Goal: Task Accomplishment & Management: Complete application form

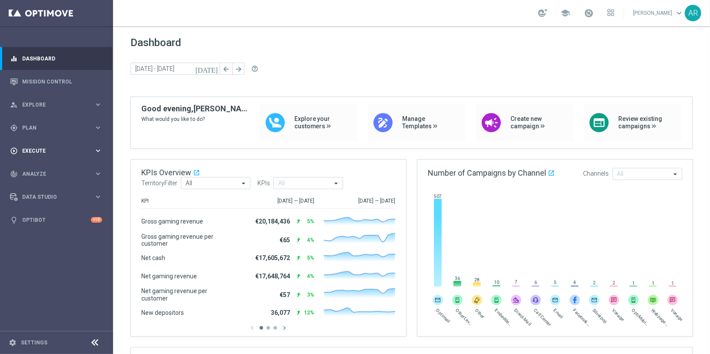
click at [42, 148] on span "Execute" at bounding box center [58, 150] width 72 height 5
click at [49, 168] on link "Campaign Builder" at bounding box center [57, 168] width 68 height 7
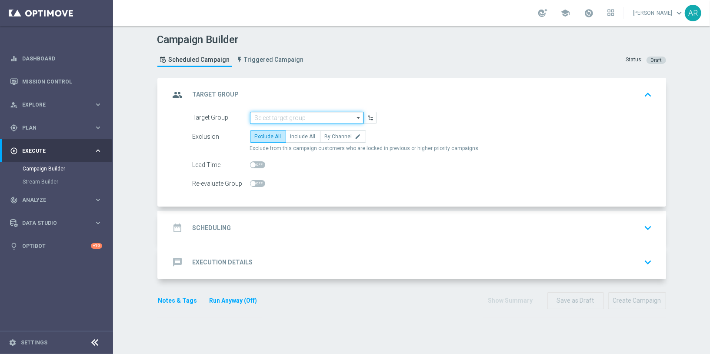
click at [275, 112] on input at bounding box center [306, 118] width 113 height 12
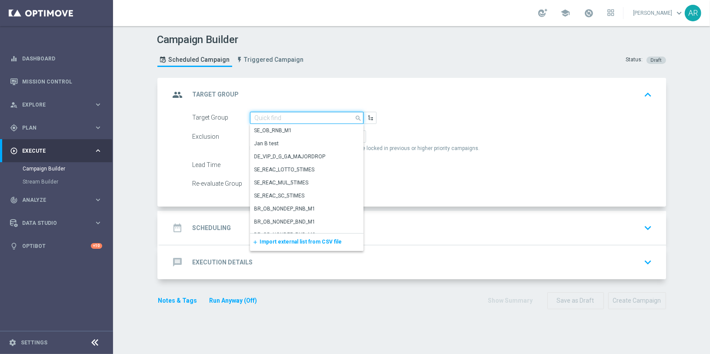
paste input "BR_CAS__GLOBALG_DEPOSITERS__NVIP_EMA_TAC_GM"
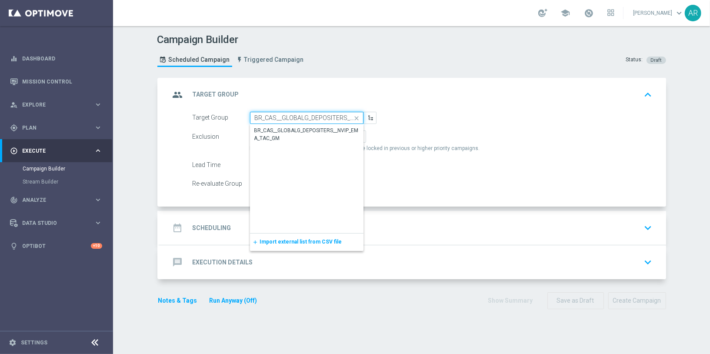
scroll to position [0, 50]
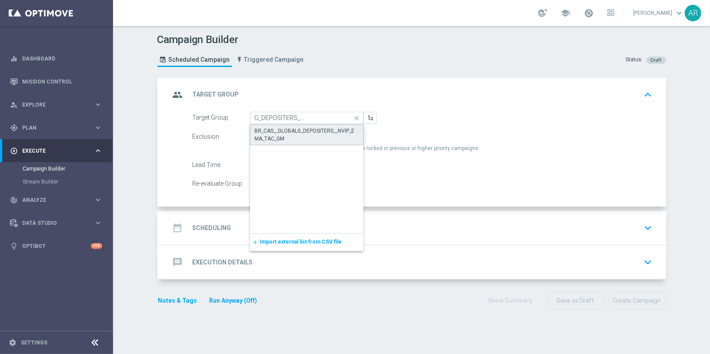
click at [298, 133] on div "BR_CAS__GLOBALG_DEPOSITERS__NVIP_EMA_TAC_GM" at bounding box center [307, 135] width 104 height 16
type input "BR_CAS__GLOBALG_DEPOSITERS__NVIP_EMA_TAC_GM"
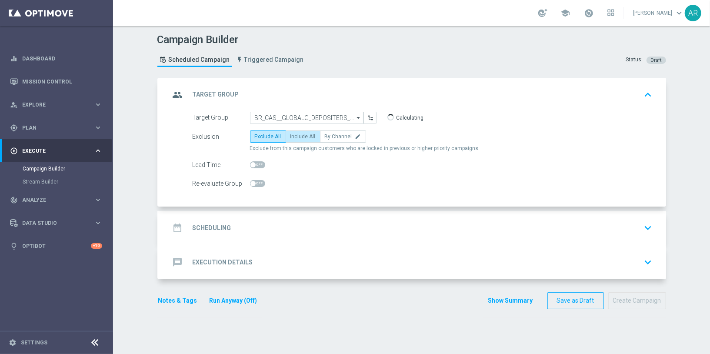
click at [289, 139] on label "Include All" at bounding box center [302, 136] width 35 height 12
click at [290, 139] on input "Include All" at bounding box center [293, 138] width 6 height 6
radio input "true"
click at [265, 230] on div "date_range Scheduling keyboard_arrow_down" at bounding box center [412, 227] width 485 height 17
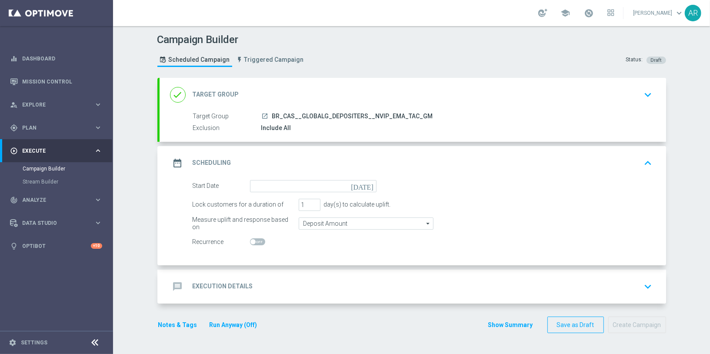
click at [371, 184] on icon "[DATE]" at bounding box center [364, 185] width 26 height 10
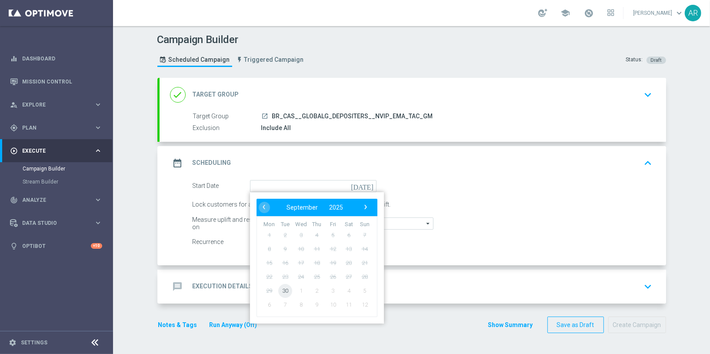
click at [285, 287] on span "30" at bounding box center [285, 290] width 14 height 14
type input "[DATE]"
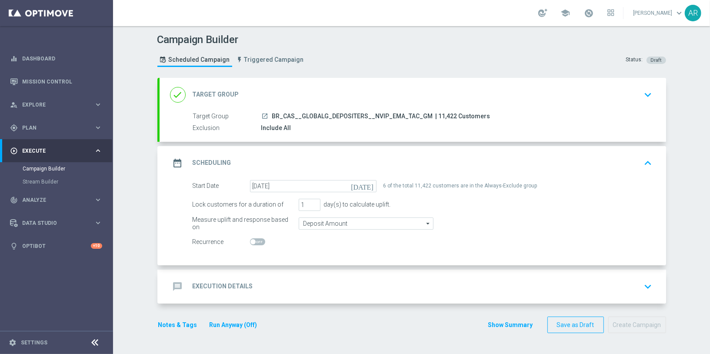
click at [260, 282] on div "message Execution Details keyboard_arrow_down" at bounding box center [412, 286] width 485 height 17
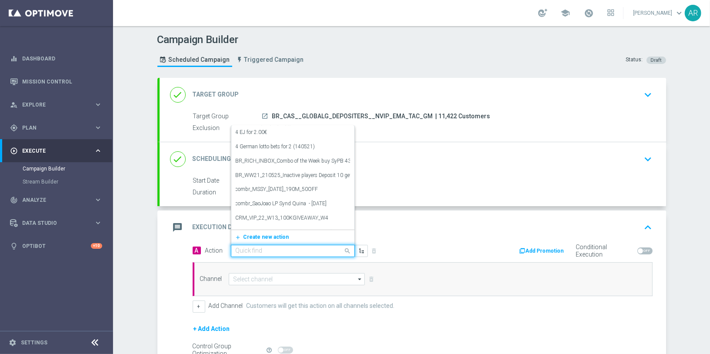
click at [266, 249] on input "text" at bounding box center [284, 250] width 97 height 7
paste input "BR_CAS__GG_STAKE_VIRALATAC_NVIP_EMA_TAC_GM_SEP"
type input "BR_CAS__GG_STAKE_VIRALATAC_NVIP_EMA_TAC_GM_SEP"
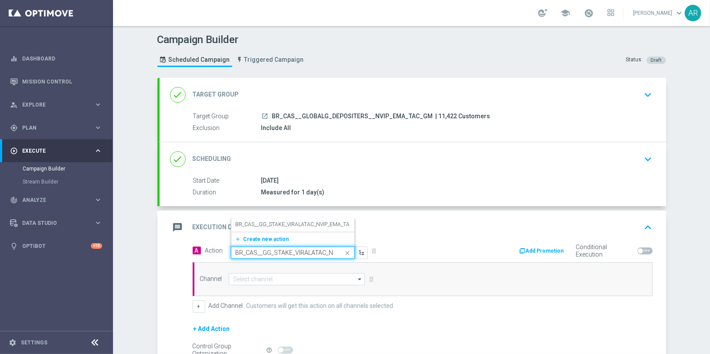
scroll to position [0, 62]
click at [292, 221] on label "BR_CAS__GG_STAKE_VIRALATAC_NVIP_EMA_TAC_GM_SEP" at bounding box center [306, 224] width 140 height 7
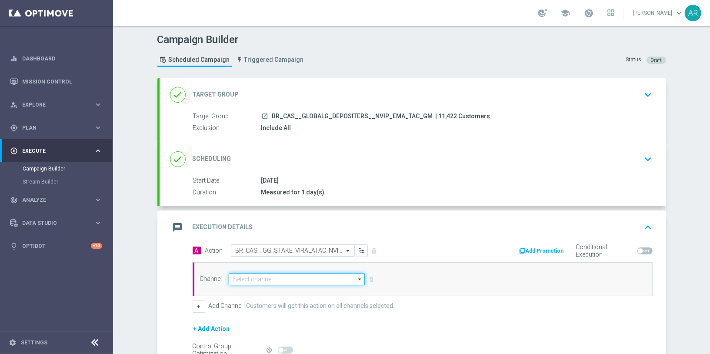
click at [273, 277] on input at bounding box center [297, 279] width 136 height 12
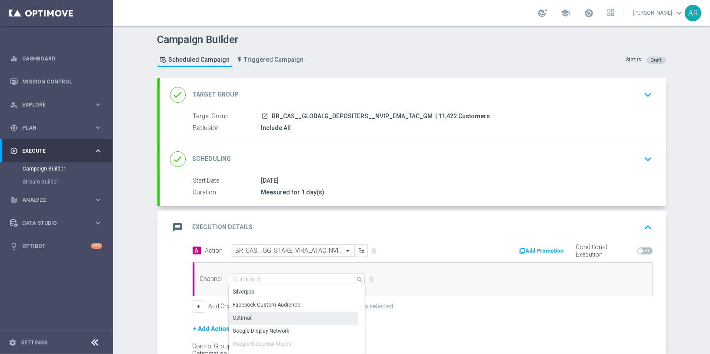
click at [273, 316] on div "Optimail" at bounding box center [294, 318] width 130 height 12
type input "Optimail"
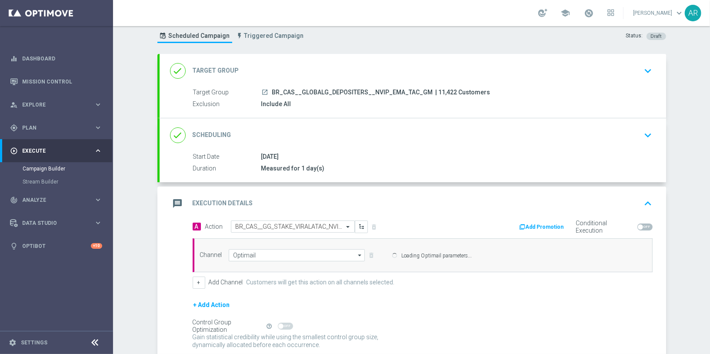
scroll to position [83, 0]
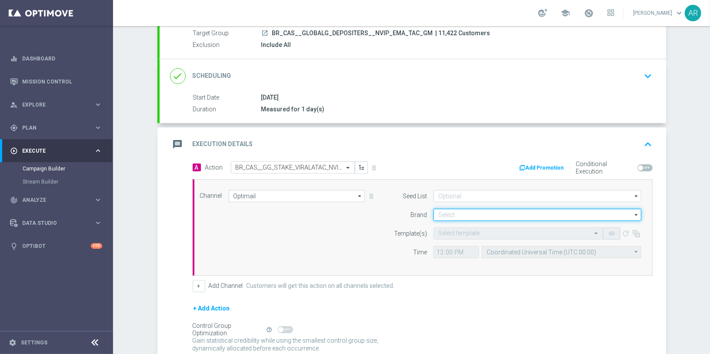
click at [450, 213] on input at bounding box center [537, 215] width 208 height 12
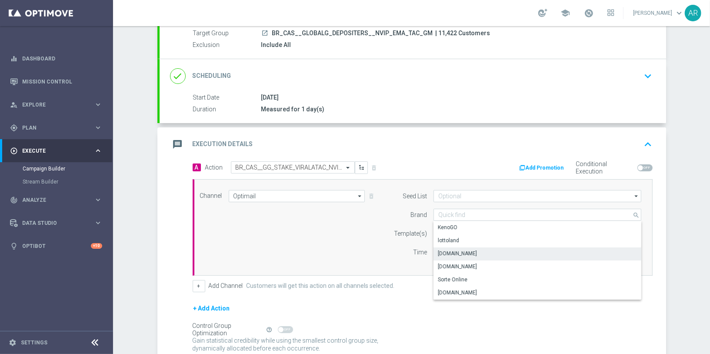
click at [481, 251] on div "[DOMAIN_NAME]" at bounding box center [537, 253] width 208 height 12
type input "[DOMAIN_NAME]"
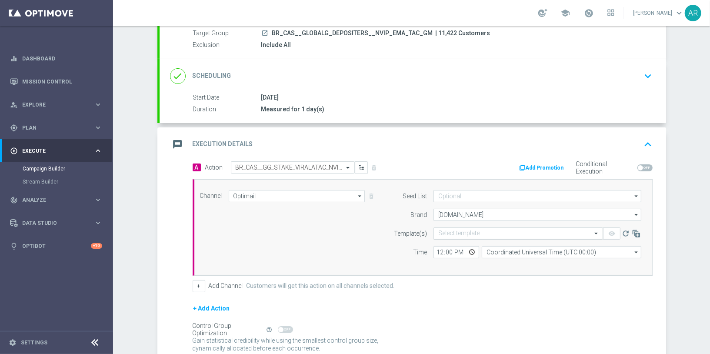
click at [456, 232] on input "text" at bounding box center [509, 233] width 143 height 7
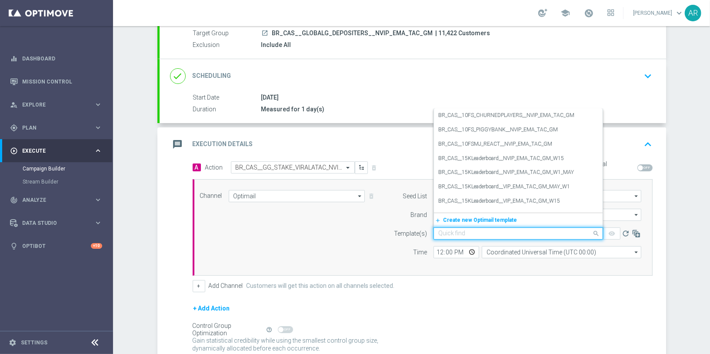
paste input "BR_CAS__GG_STAKE_VIRALATAC_NVIP_EMA_TAC_GM_SEP"
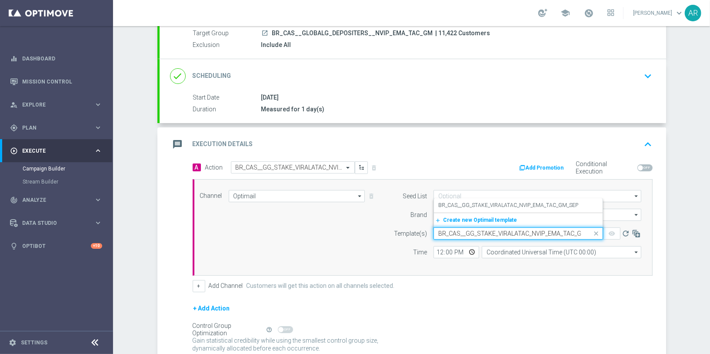
scroll to position [0, 16]
click at [503, 202] on label "BR_CAS__GG_STAKE_VIRALATAC_NVIP_EMA_TAC_GM_SEP" at bounding box center [508, 205] width 140 height 7
type input "BR_CAS__GG_STAKE_VIRALATAC_NVIP_EMA_TAC_GM_SEP"
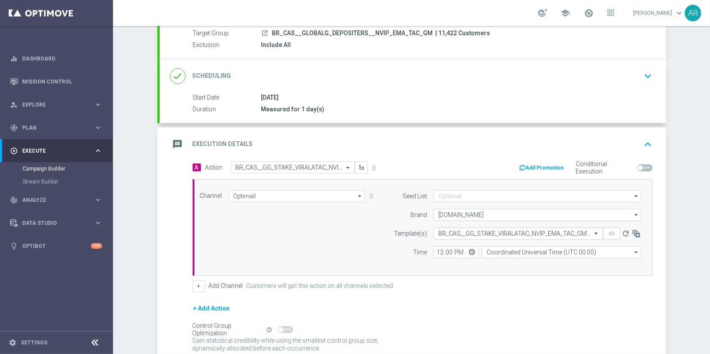
scroll to position [0, 0]
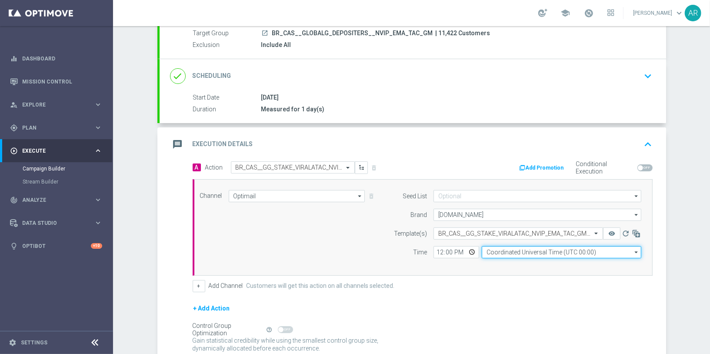
click at [512, 250] on input "Coordinated Universal Time (UTC 00:00)" at bounding box center [560, 252] width 159 height 12
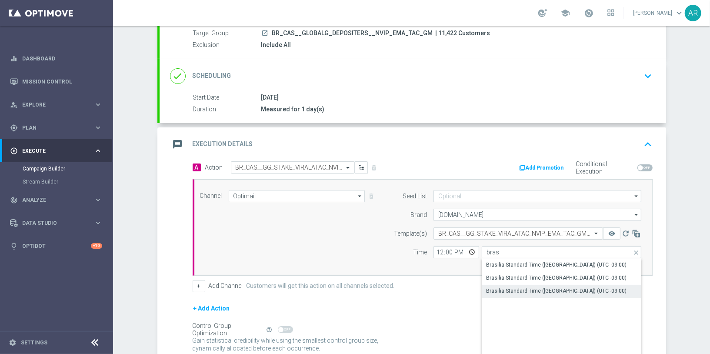
click at [544, 294] on div "Brasilia Standard Time ([GEOGRAPHIC_DATA]) (UTC -03:00)" at bounding box center [561, 291] width 160 height 12
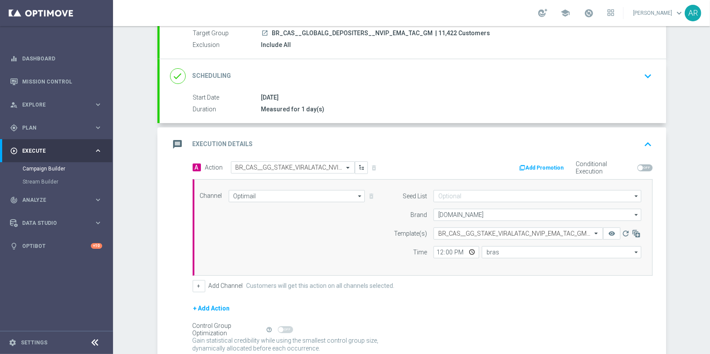
type input "Brasilia Standard Time ([GEOGRAPHIC_DATA]) (UTC -03:00)"
click at [470, 247] on input "12:00" at bounding box center [456, 252] width 46 height 12
type input "14:00"
click at [343, 248] on div "Channel Optimail Optimail arrow_drop_down Show Selected 1 of 26 Silverpop" at bounding box center [420, 227] width 455 height 75
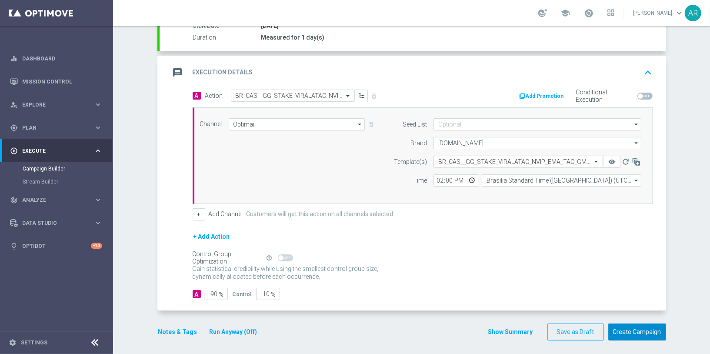
click at [639, 330] on button "Create Campaign" at bounding box center [637, 331] width 58 height 17
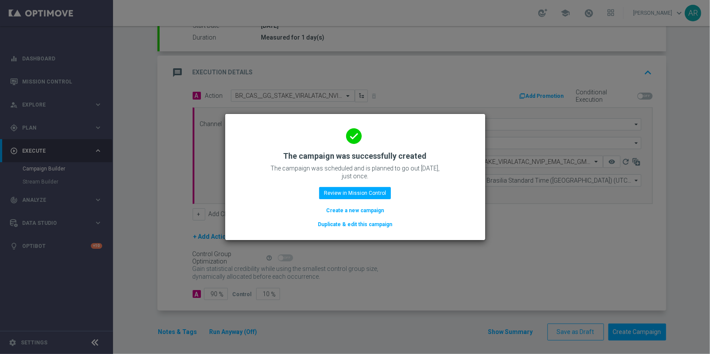
click at [355, 209] on button "Create a new campaign" at bounding box center [355, 211] width 60 height 10
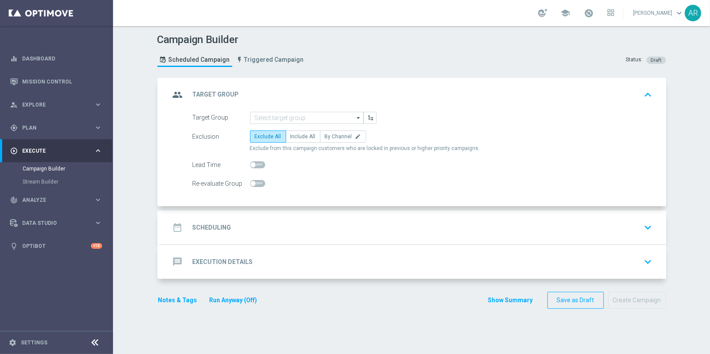
scroll to position [0, 0]
click at [265, 117] on input at bounding box center [306, 118] width 113 height 12
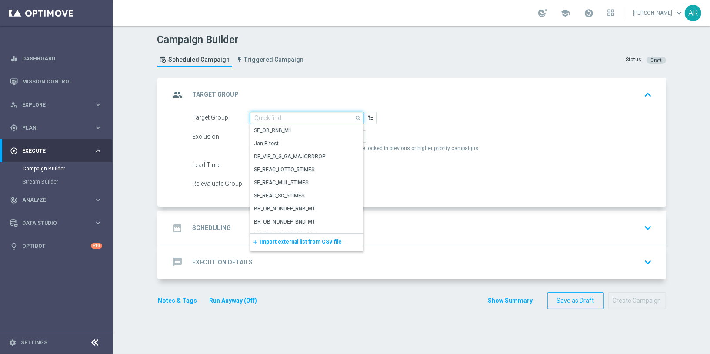
paste input "BR_CAS__GLOBALG_DEPOSITERS__NVIP_RI_TAC_GM"
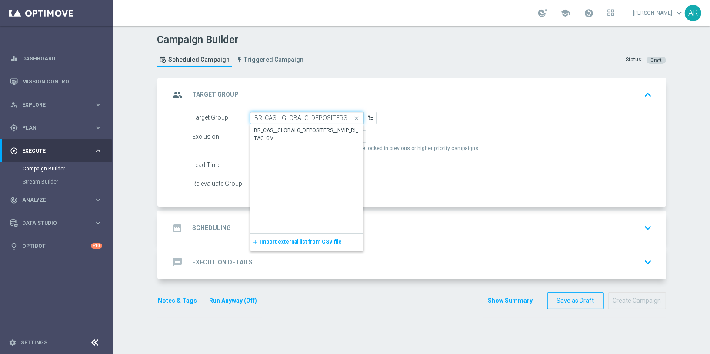
scroll to position [0, 43]
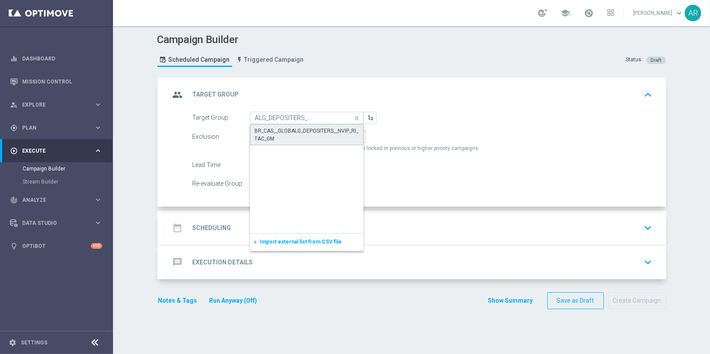
click at [294, 128] on div "BR_CAS__GLOBALG_DEPOSITERS__NVIP_RI_TAC_GM" at bounding box center [307, 135] width 104 height 16
type input "BR_CAS__GLOBALG_DEPOSITERS__NVIP_RI_TAC_GM"
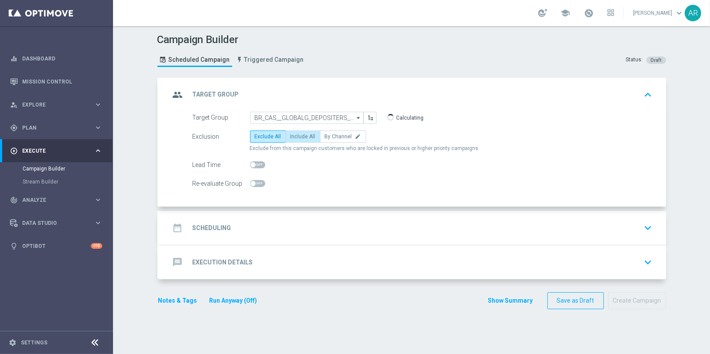
click at [297, 134] on span "Include All" at bounding box center [302, 136] width 25 height 6
click at [296, 135] on input "Include All" at bounding box center [293, 138] width 6 height 6
radio input "true"
click at [262, 229] on div "date_range Scheduling keyboard_arrow_down" at bounding box center [412, 227] width 485 height 17
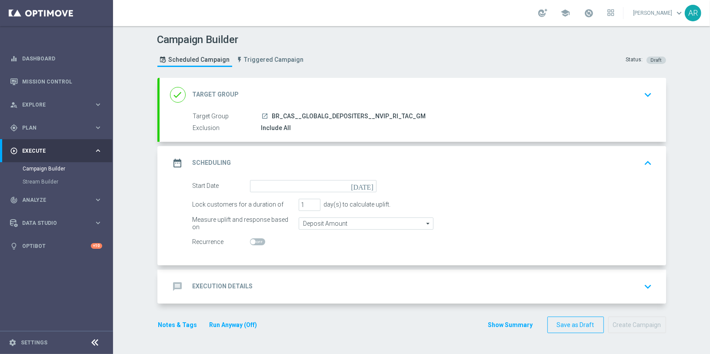
click at [371, 183] on icon "[DATE]" at bounding box center [364, 185] width 26 height 10
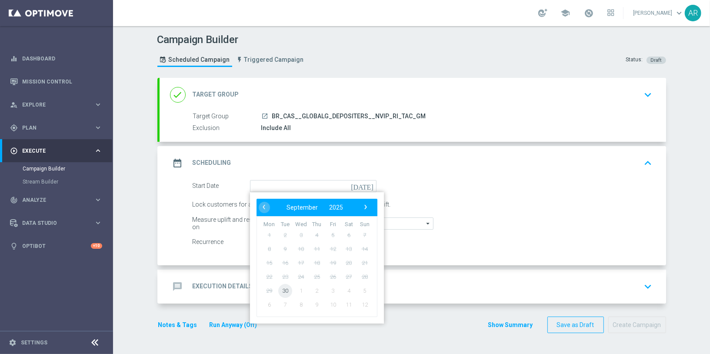
click at [285, 289] on span "30" at bounding box center [285, 290] width 14 height 14
type input "[DATE]"
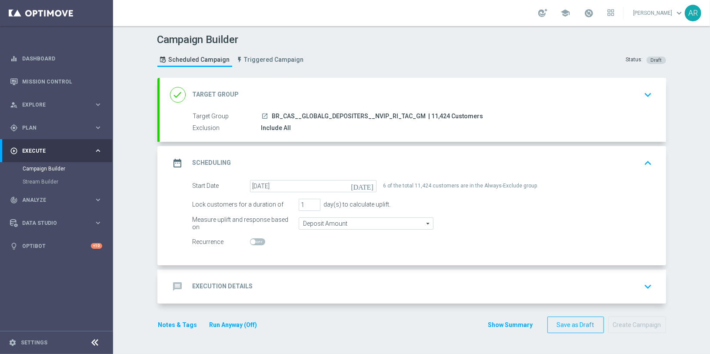
click at [268, 285] on div "message Execution Details keyboard_arrow_down" at bounding box center [412, 286] width 485 height 17
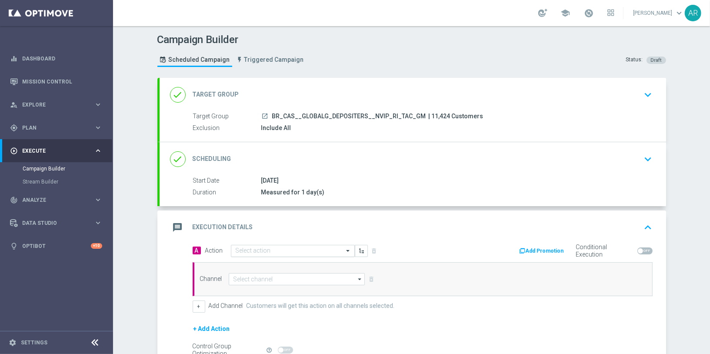
click at [258, 249] on input "text" at bounding box center [284, 250] width 97 height 7
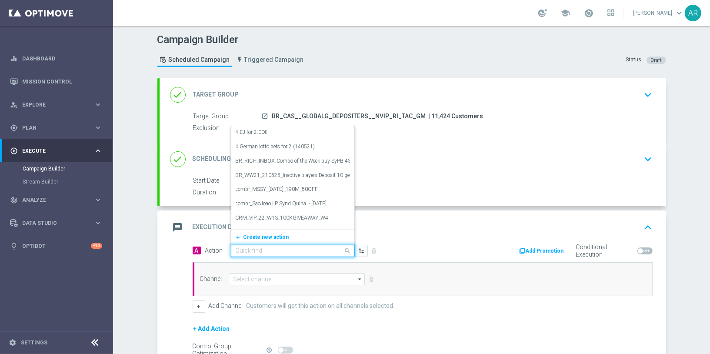
paste input "BR_CAS__VIRALATAC_SEP__NVIP_RI_TAC_GM"
type input "BR_CAS__VIRALATAC_SEP__NVIP_RI_TAC_GM"
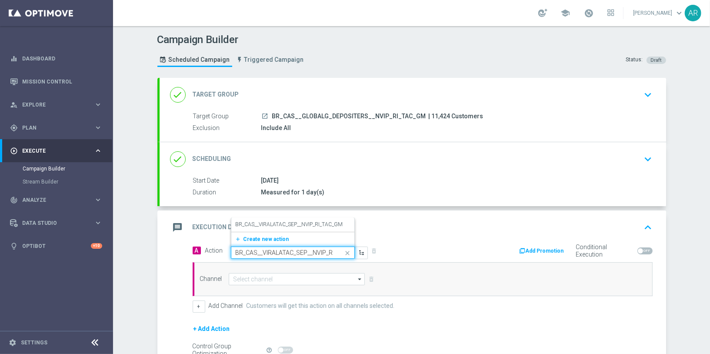
scroll to position [0, 26]
click at [294, 221] on label "BR_CAS__VIRALATAC_SEP__NVIP_RI_TAC_GM" at bounding box center [289, 224] width 107 height 7
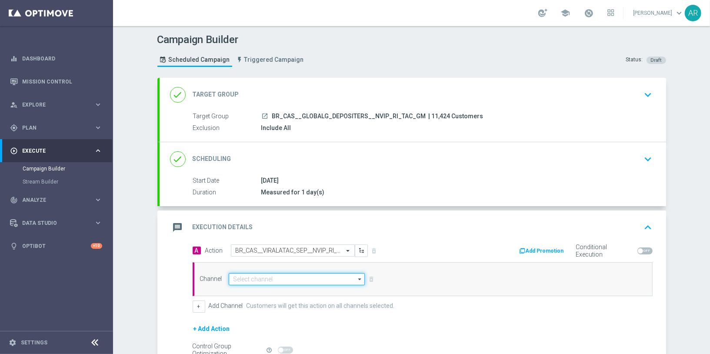
click at [269, 276] on input at bounding box center [297, 279] width 136 height 12
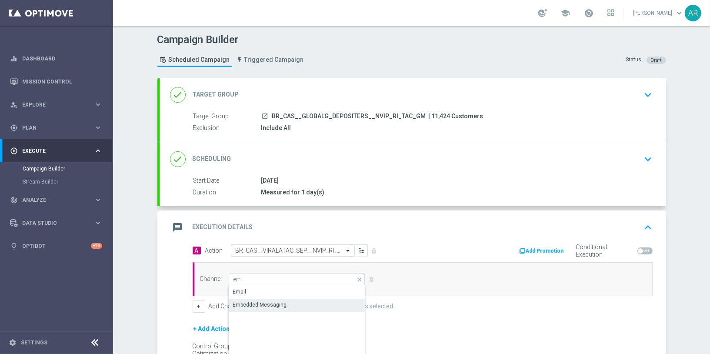
click at [285, 300] on div "Embedded Messaging" at bounding box center [297, 305] width 137 height 12
type input "Embedded Messaging"
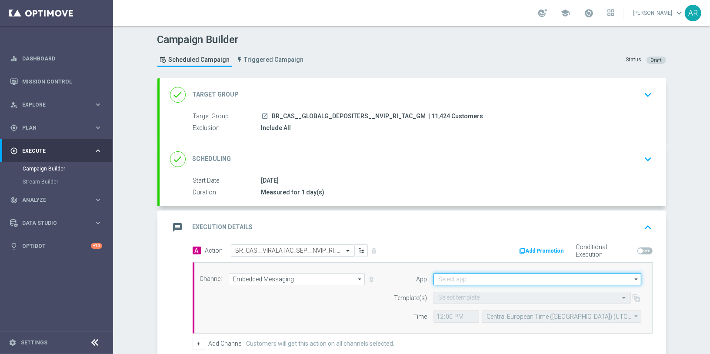
click at [443, 277] on input at bounding box center [537, 279] width 208 height 12
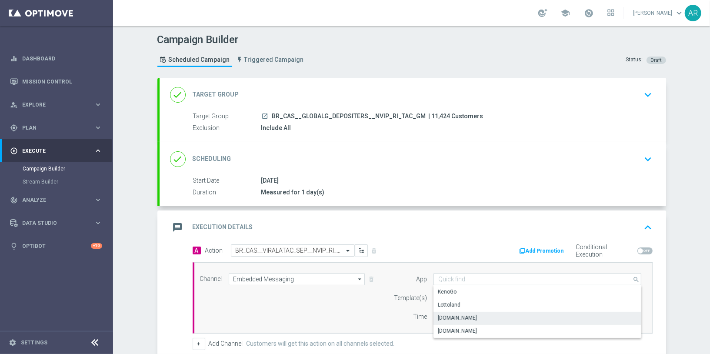
click at [482, 312] on div "[DOMAIN_NAME]" at bounding box center [537, 318] width 208 height 12
type input "[DOMAIN_NAME]"
click at [457, 295] on input "text" at bounding box center [523, 297] width 170 height 7
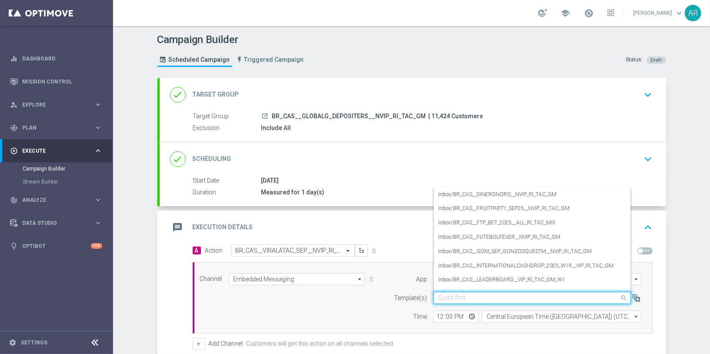
paste input "BR_CAS__VIRALATAC_SEP__NVIP_RI_TAC_GM"
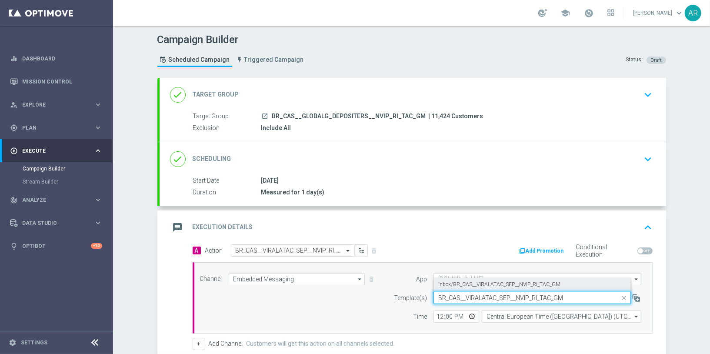
click at [492, 281] on label "Inbox/BR_CAS__VIRALATAC_SEP__NVIP_RI_TAC_GM" at bounding box center [499, 284] width 122 height 7
type input "BR_CAS__VIRALATAC_SEP__NVIP_RI_TAC_GM"
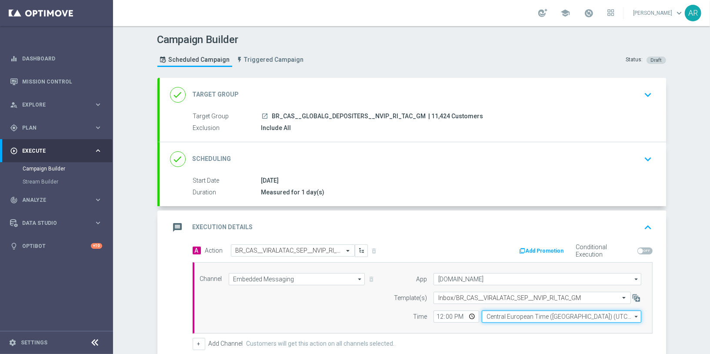
click at [509, 311] on input "Central European Time ([GEOGRAPHIC_DATA]) (UTC +02:00)" at bounding box center [560, 316] width 159 height 12
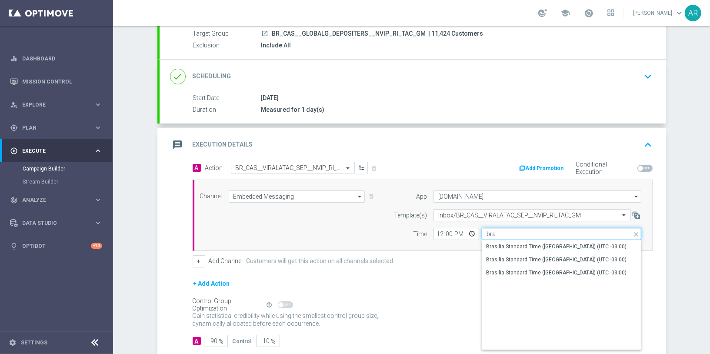
scroll to position [83, 0]
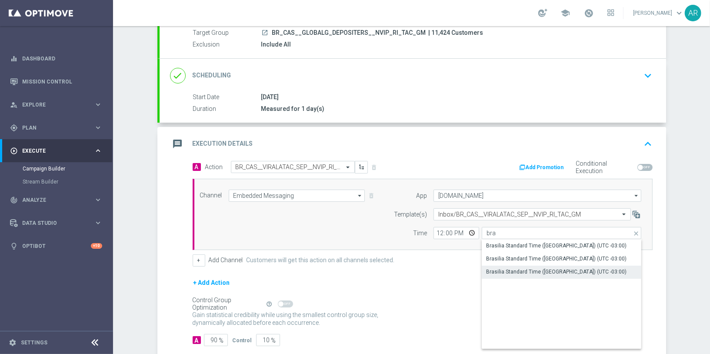
click at [554, 272] on div "Brasilia Standard Time ([GEOGRAPHIC_DATA]) (UTC -03:00)" at bounding box center [556, 272] width 140 height 8
type input "Brasilia Standard Time ([GEOGRAPHIC_DATA]) (UTC -03:00)"
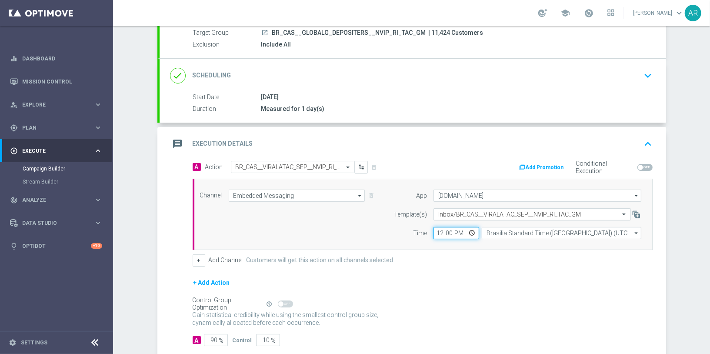
click at [470, 231] on input "12:00" at bounding box center [456, 233] width 46 height 12
type input "14:00"
click at [365, 285] on div "+ Add Action" at bounding box center [422, 288] width 460 height 22
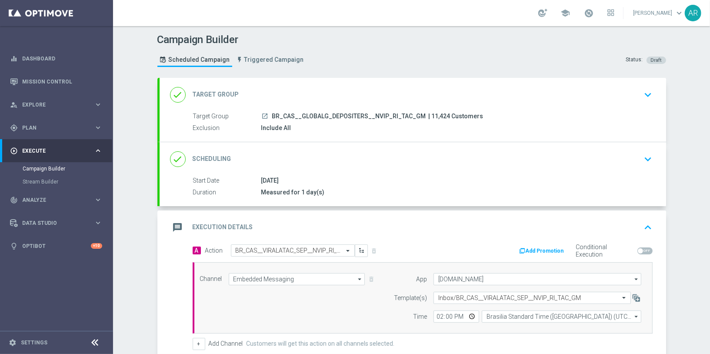
scroll to position [129, 0]
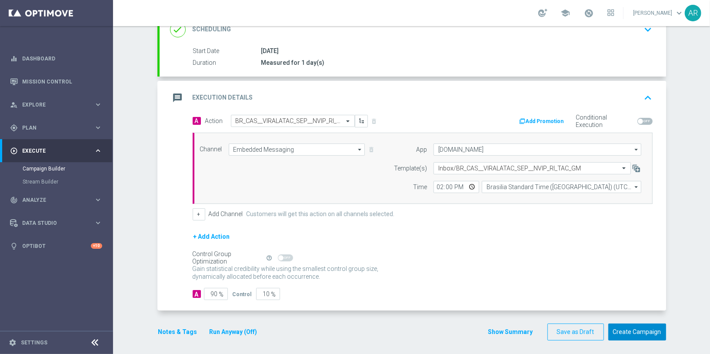
click at [636, 323] on button "Create Campaign" at bounding box center [637, 331] width 58 height 17
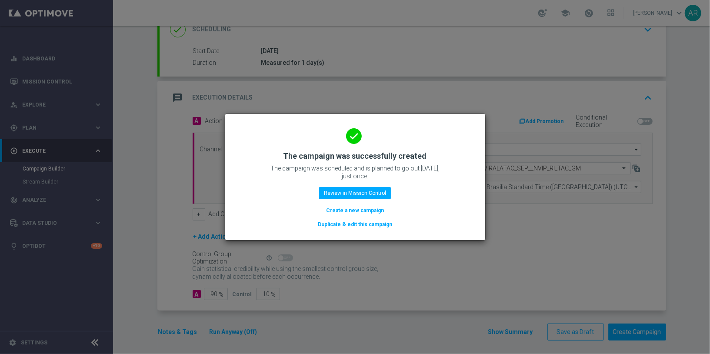
click at [343, 212] on button "Create a new campaign" at bounding box center [355, 211] width 60 height 10
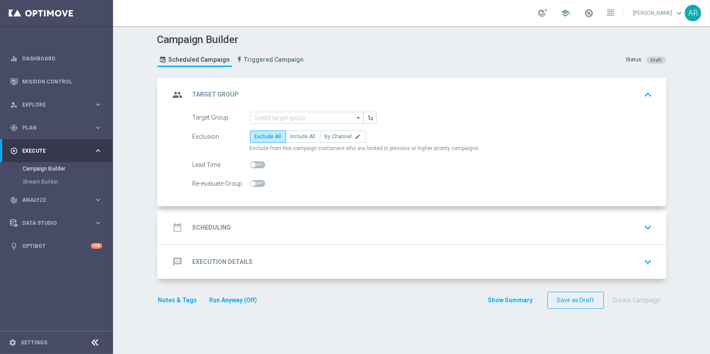
scroll to position [0, 0]
click at [265, 118] on input at bounding box center [306, 118] width 113 height 12
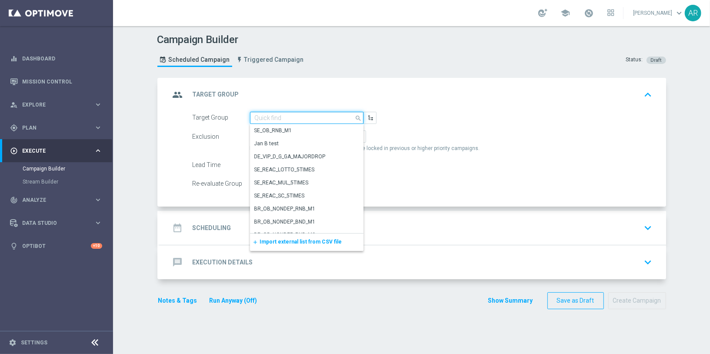
paste input "pt_BR_SX_TGT_VIP_EM_TAC_GM__ACTIVE_HIGHVALUE"
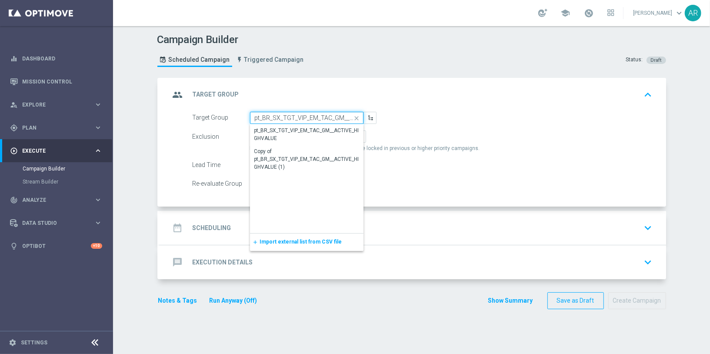
scroll to position [0, 48]
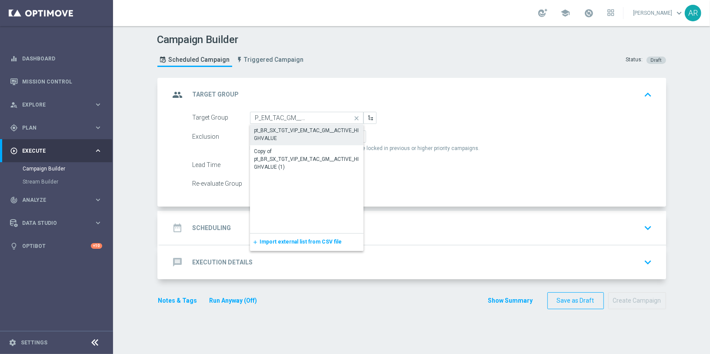
click at [291, 129] on div "pt_BR_SX_TGT_VIP_EM_TAC_GM__ACTIVE_HIGHVALUE" at bounding box center [306, 134] width 105 height 16
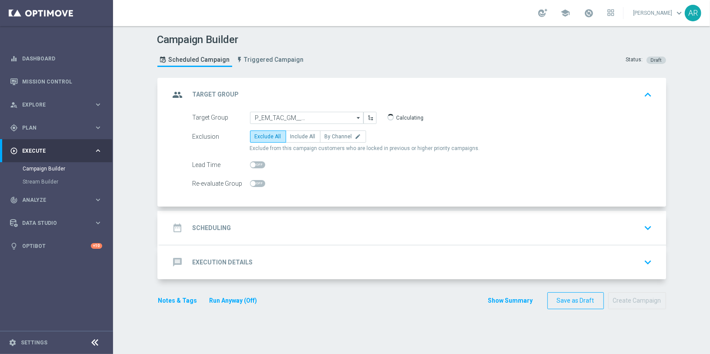
type input "pt_BR_SX_TGT_VIP_EM_TAC_GM__ACTIVE_HIGHVALUE"
click at [299, 135] on span "Include All" at bounding box center [302, 136] width 25 height 6
click at [296, 135] on input "Include All" at bounding box center [293, 138] width 6 height 6
radio input "true"
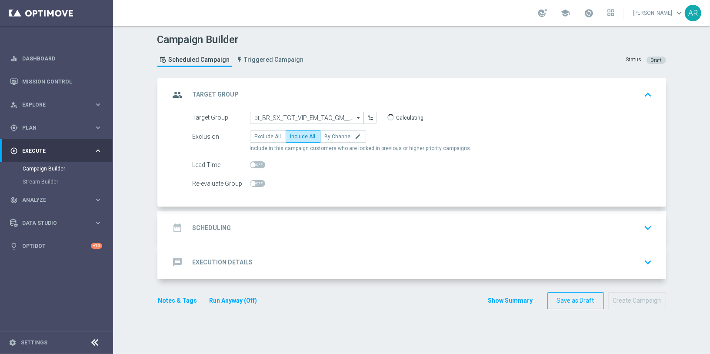
click at [241, 229] on div "date_range Scheduling keyboard_arrow_down" at bounding box center [412, 227] width 485 height 17
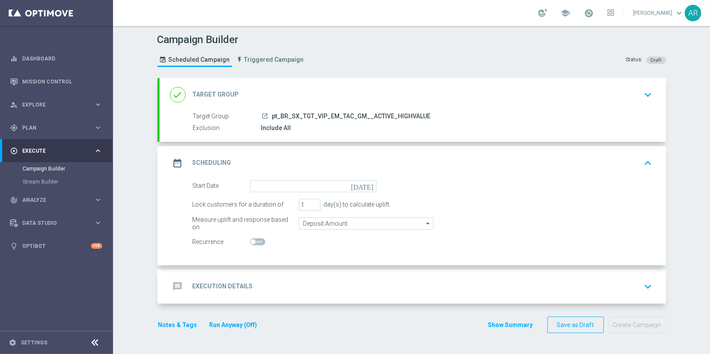
click at [368, 187] on icon "[DATE]" at bounding box center [364, 185] width 26 height 10
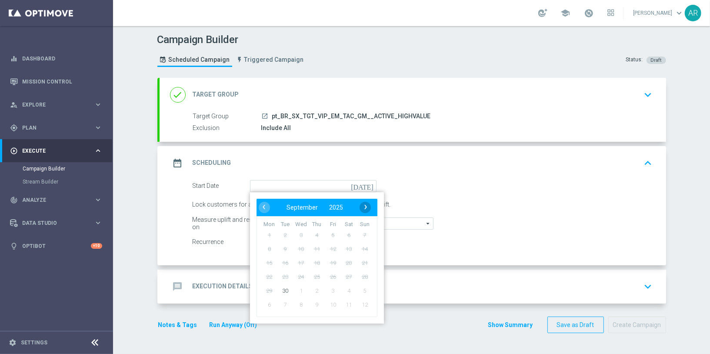
click at [366, 210] on span "›" at bounding box center [365, 206] width 11 height 11
click at [315, 232] on span "2" at bounding box center [316, 235] width 14 height 14
type input "[DATE]"
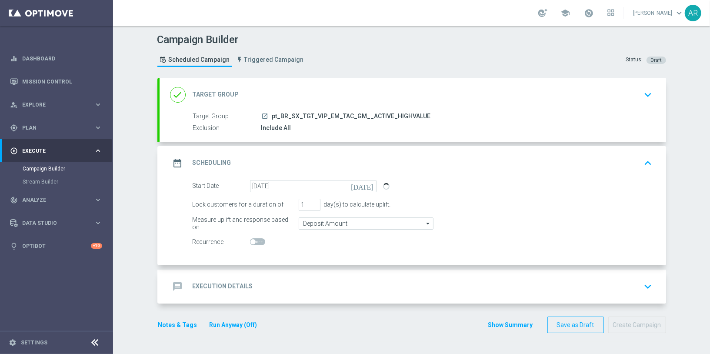
click at [245, 290] on div "message Execution Details" at bounding box center [211, 287] width 83 height 16
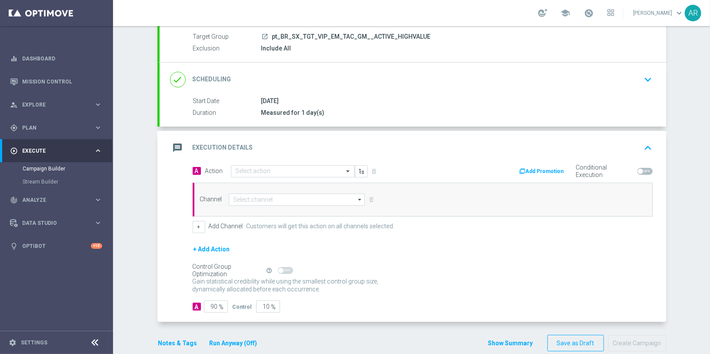
scroll to position [80, 0]
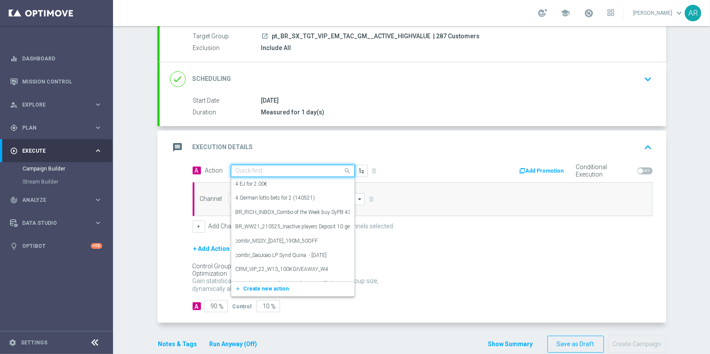
click at [254, 169] on input "text" at bounding box center [284, 170] width 97 height 7
paste input "BR_CAS__RAINBOWJACKPOTS_LP__VIP_EMA_TAC_GM"
type input "BR_CAS__RAINBOWJACKPOTS_LP__VIP_EMA_TAC_GM"
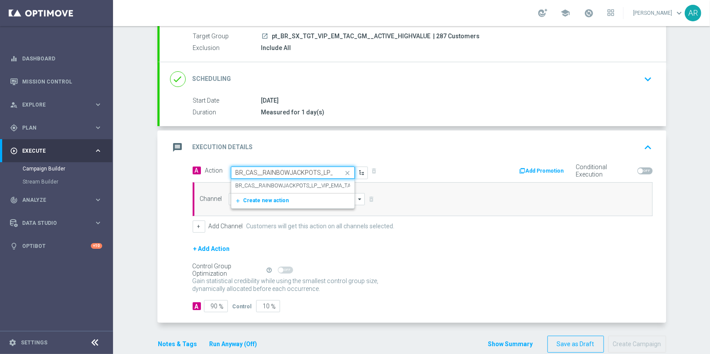
scroll to position [0, 51]
click at [277, 182] on label "BR_CAS__RAINBOWJACKPOTS_LP__VIP_EMA_TAC_GM" at bounding box center [301, 185] width 130 height 7
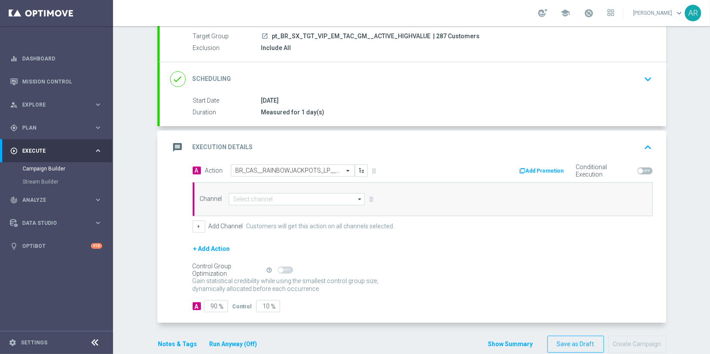
scroll to position [0, 0]
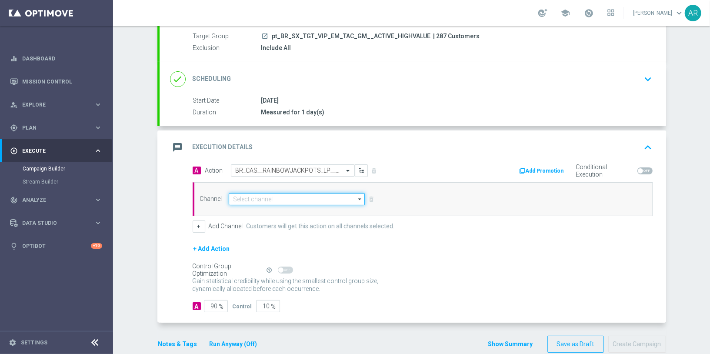
click at [280, 196] on input at bounding box center [297, 199] width 136 height 12
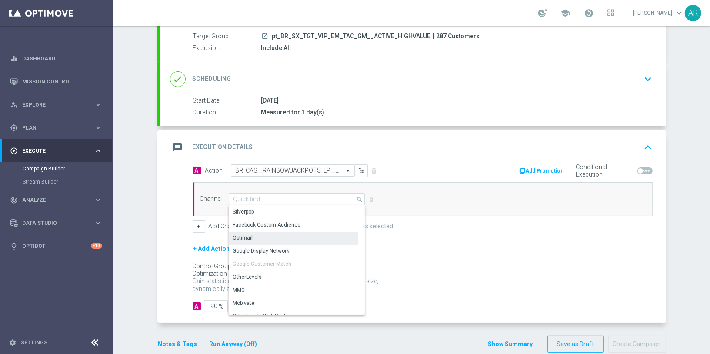
click at [265, 239] on div "Optimail" at bounding box center [294, 238] width 130 height 12
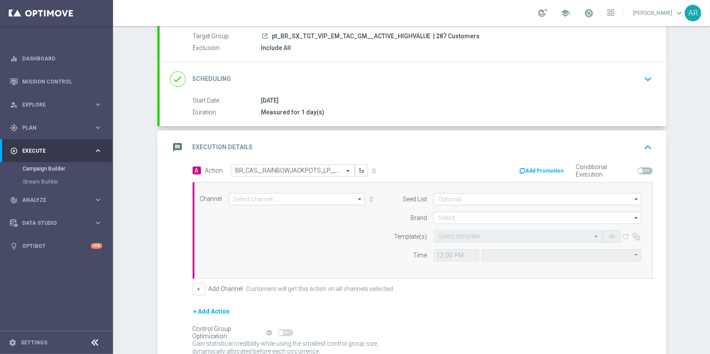
type input "Optimail"
type input "Coordinated Universal Time (UTC 00:00)"
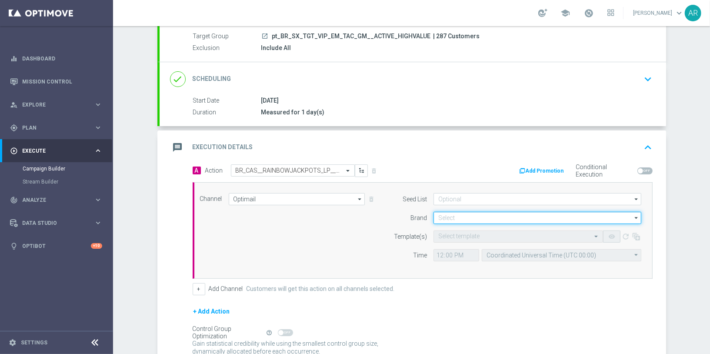
click at [445, 216] on input at bounding box center [537, 218] width 208 height 12
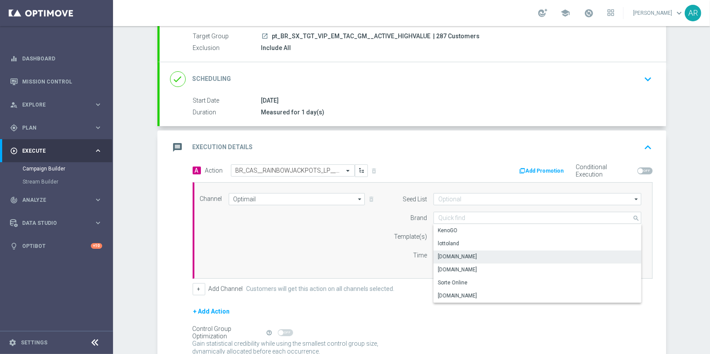
click at [488, 255] on div "[DOMAIN_NAME]" at bounding box center [537, 256] width 208 height 12
type input "[DOMAIN_NAME]"
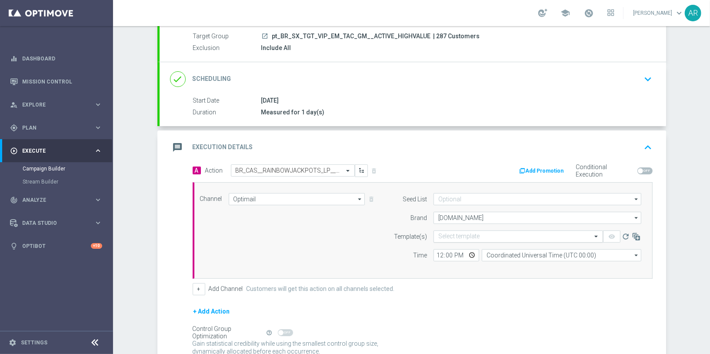
click at [464, 233] on input "text" at bounding box center [509, 236] width 143 height 7
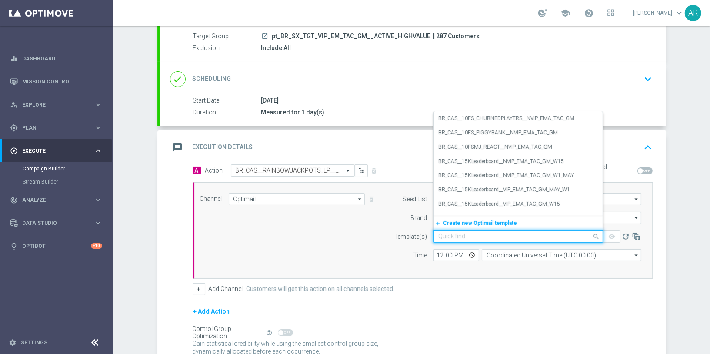
paste input "BR_CAS__RAINBOWJACKPOTS_LP__VIP_EMA_TAC_GM"
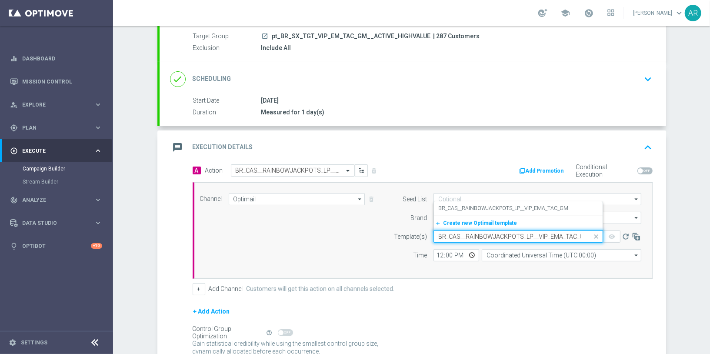
scroll to position [0, 4]
click at [501, 207] on label "BR_CAS__RAINBOWJACKPOTS_LP__VIP_EMA_TAC_GM" at bounding box center [503, 208] width 130 height 7
type input "BR_CAS__RAINBOWJACKPOTS_LP__VIP_EMA_TAC_GM"
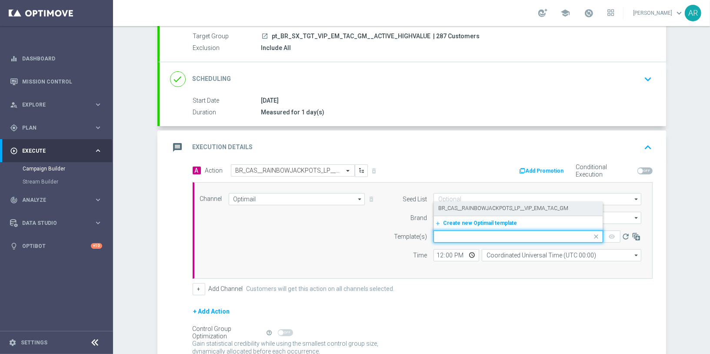
scroll to position [0, 0]
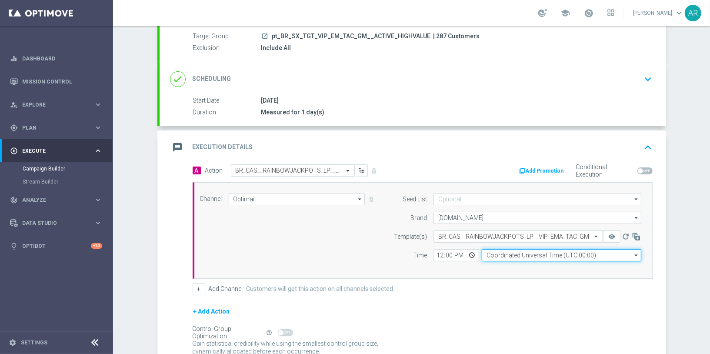
click at [514, 252] on input "Coordinated Universal Time (UTC 00:00)" at bounding box center [560, 255] width 159 height 12
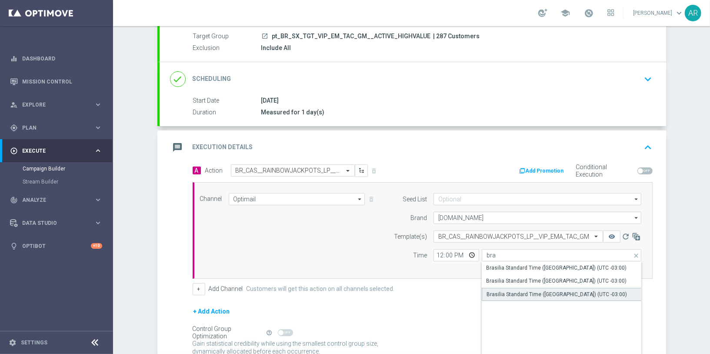
click at [567, 290] on div "Brasilia Standard Time ([GEOGRAPHIC_DATA]) (UTC -03:00)" at bounding box center [556, 294] width 140 height 8
type input "Brasilia Standard Time ([GEOGRAPHIC_DATA]) (UTC -03:00)"
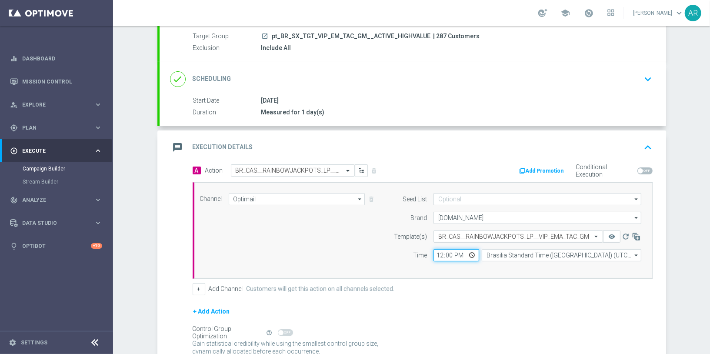
click at [471, 251] on input "12:00" at bounding box center [456, 255] width 46 height 12
type input "15:00"
click at [331, 238] on div "Channel Optimail Optimail arrow_drop_down Show Selected 1 of 26 Silverpop" at bounding box center [420, 230] width 455 height 75
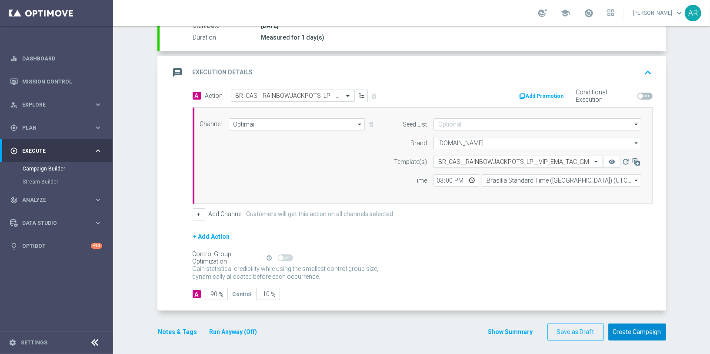
click at [642, 326] on button "Create Campaign" at bounding box center [637, 331] width 58 height 17
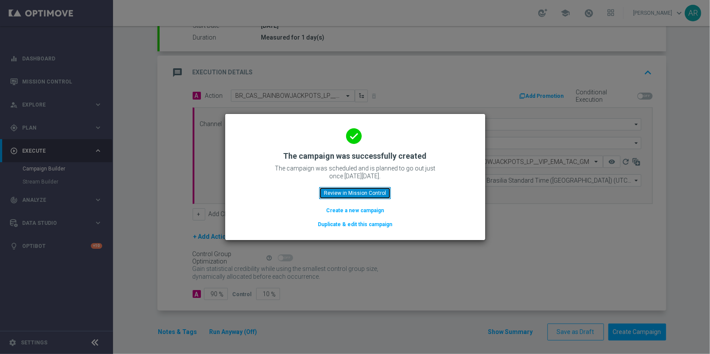
click at [355, 194] on button "Review in Mission Control" at bounding box center [355, 193] width 72 height 12
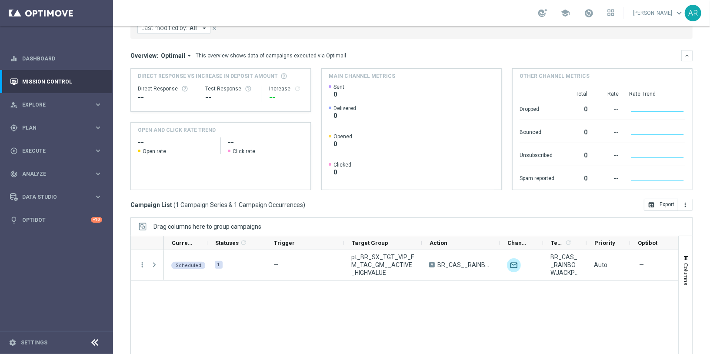
scroll to position [76, 0]
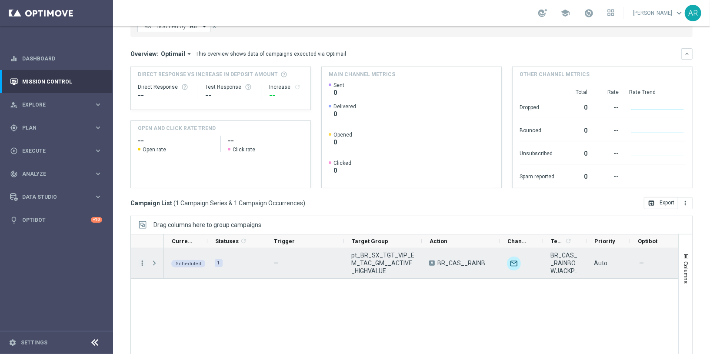
click at [141, 259] on icon "more_vert" at bounding box center [142, 263] width 8 height 8
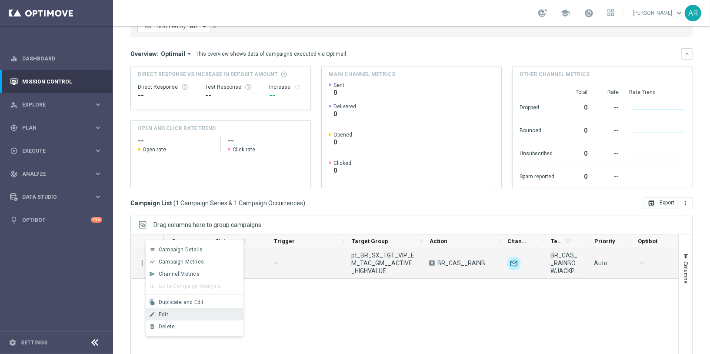
click at [183, 311] on div "Edit" at bounding box center [199, 314] width 81 height 6
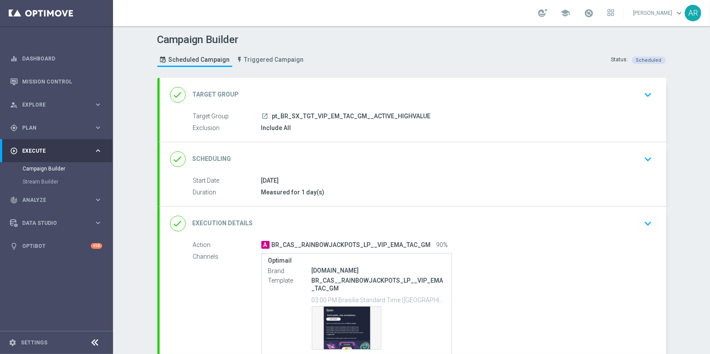
click at [647, 159] on icon "keyboard_arrow_down" at bounding box center [647, 159] width 13 height 13
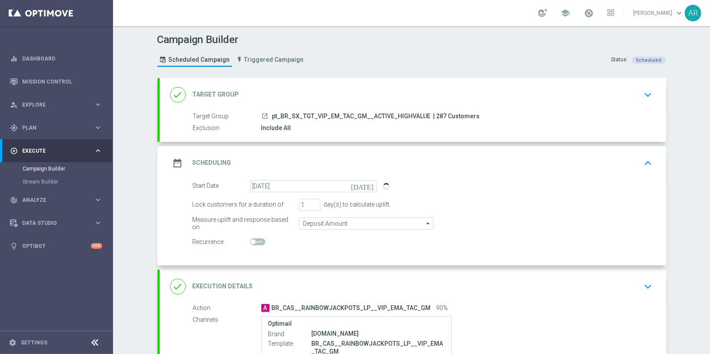
click at [248, 243] on div "Recurrence" at bounding box center [220, 242] width 57 height 12
click at [260, 238] on span at bounding box center [257, 241] width 15 height 7
click at [260, 238] on input "checkbox" at bounding box center [257, 241] width 15 height 7
checkbox input "true"
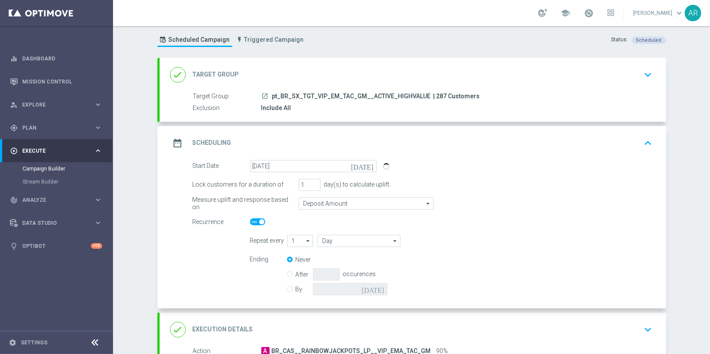
scroll to position [24, 0]
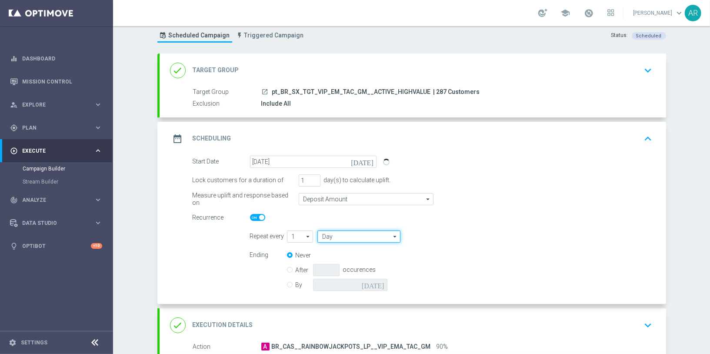
click at [361, 235] on input "Day" at bounding box center [358, 236] width 83 height 12
click at [358, 262] on div "Week" at bounding box center [355, 262] width 76 height 12
type input "Week"
click at [424, 236] on input "checkbox" at bounding box center [427, 236] width 13 height 12
checkbox input "true"
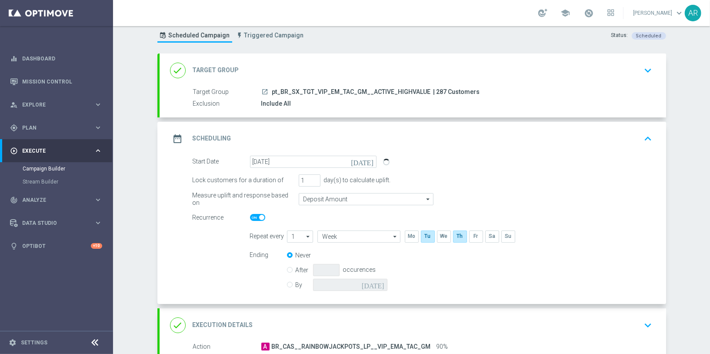
click at [370, 159] on icon "[DATE]" at bounding box center [364, 161] width 26 height 10
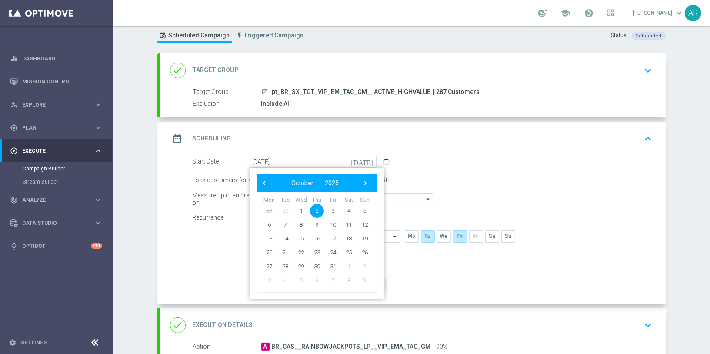
click at [285, 210] on span "30" at bounding box center [285, 210] width 14 height 14
click at [261, 183] on span "‹" at bounding box center [264, 182] width 11 height 11
click at [285, 265] on span "30" at bounding box center [285, 266] width 14 height 14
type input "[DATE]"
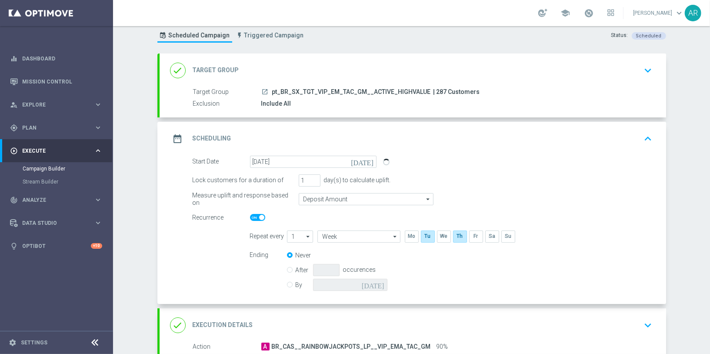
click at [291, 282] on input "By" at bounding box center [290, 283] width 6 height 6
radio input "true"
radio input "false"
click at [380, 283] on icon "[DATE]" at bounding box center [375, 284] width 26 height 10
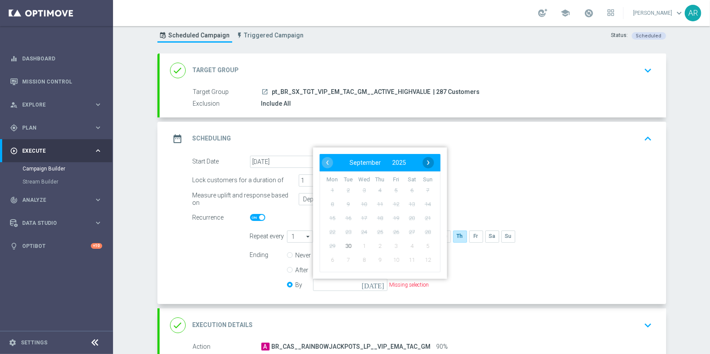
click at [427, 158] on span "›" at bounding box center [427, 162] width 11 height 11
click at [394, 190] on span "3" at bounding box center [395, 190] width 14 height 14
type input "03 Oct 2025"
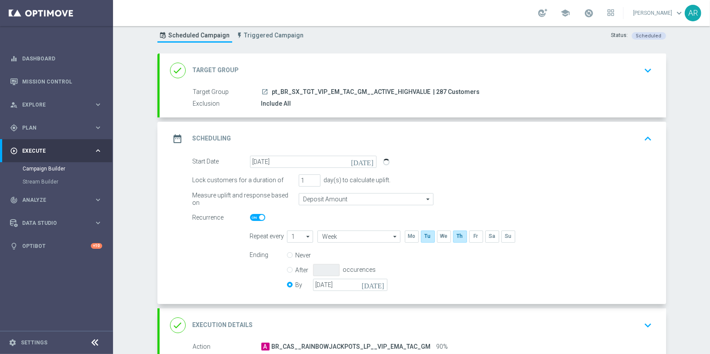
click at [196, 251] on form "Start Date 30 Sep 2025 today Lock customers for a duration of 1 day(s) to calcu…" at bounding box center [422, 225] width 460 height 138
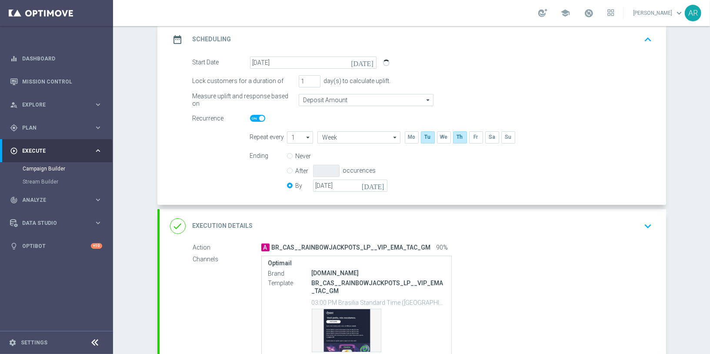
scroll to position [202, 0]
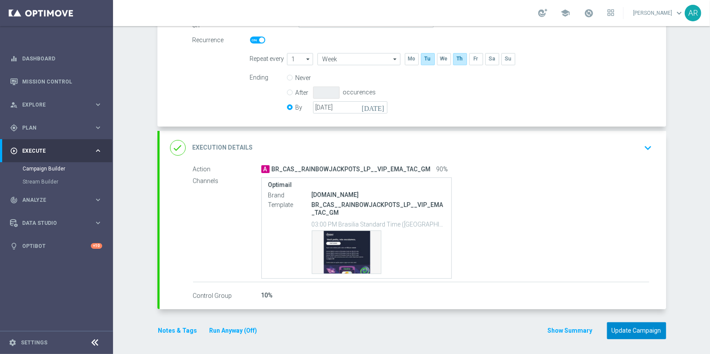
click at [634, 330] on button "Update Campaign" at bounding box center [636, 330] width 59 height 17
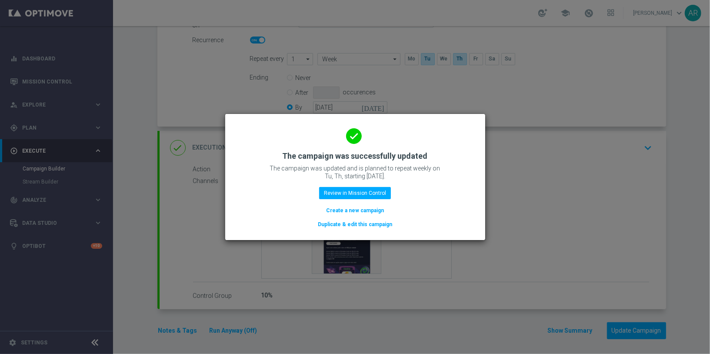
click at [338, 211] on button "Create a new campaign" at bounding box center [355, 211] width 60 height 10
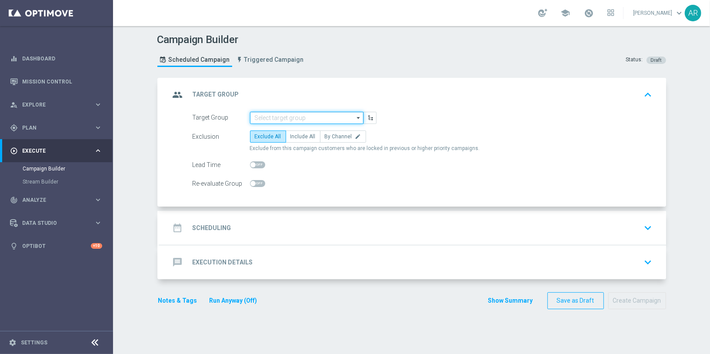
click at [271, 118] on input at bounding box center [306, 118] width 113 height 12
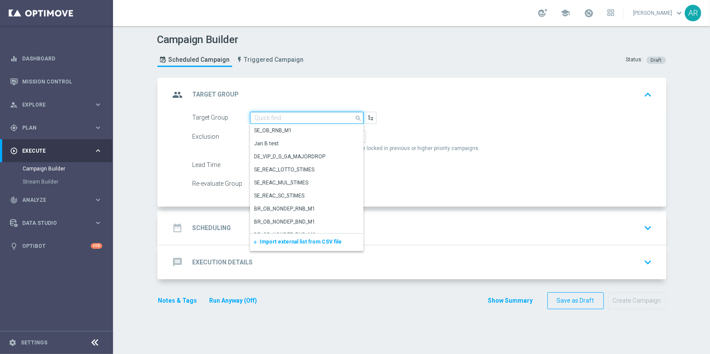
click at [271, 118] on input at bounding box center [306, 118] width 113 height 12
paste input "pt_BR_SX_TGT_VIP_RI_TAC_GM__ACTIVE_HIGHVALUE"
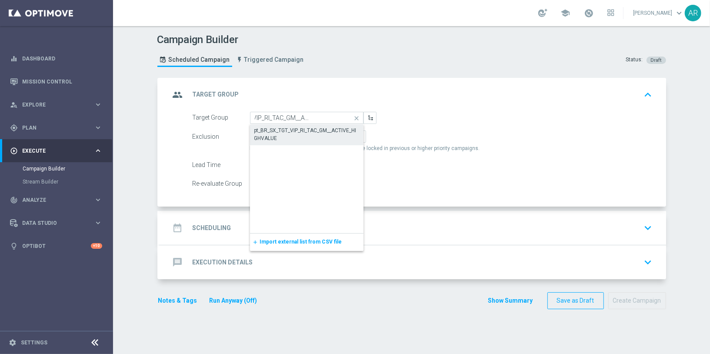
click at [289, 131] on div "pt_BR_SX_TGT_VIP_RI_TAC_GM__ACTIVE_HIGHVALUE" at bounding box center [306, 134] width 105 height 16
type input "pt_BR_SX_TGT_VIP_RI_TAC_GM__ACTIVE_HIGHVALUE"
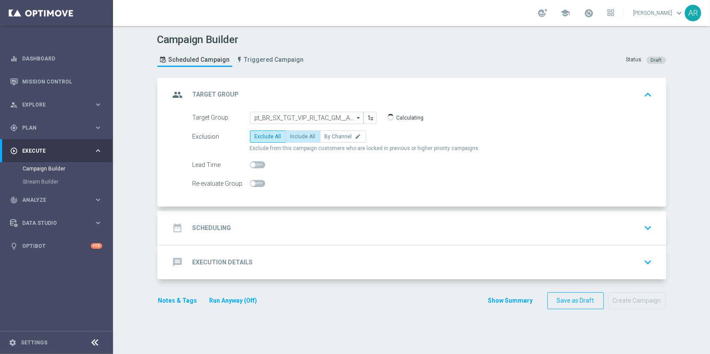
click at [291, 133] on span "Include All" at bounding box center [302, 136] width 25 height 6
click at [291, 135] on input "Include All" at bounding box center [293, 138] width 6 height 6
radio input "true"
click at [258, 229] on div "date_range Scheduling keyboard_arrow_down" at bounding box center [412, 227] width 485 height 17
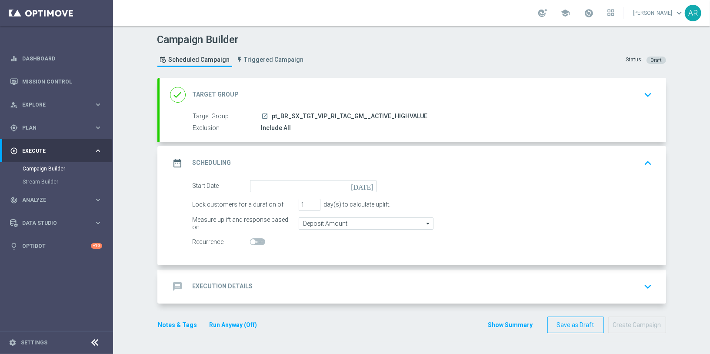
click at [368, 182] on icon "[DATE]" at bounding box center [364, 185] width 26 height 10
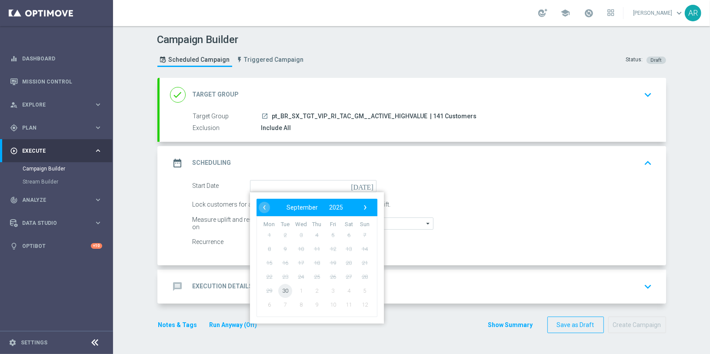
click at [282, 288] on span "30" at bounding box center [285, 290] width 14 height 14
type input "[DATE]"
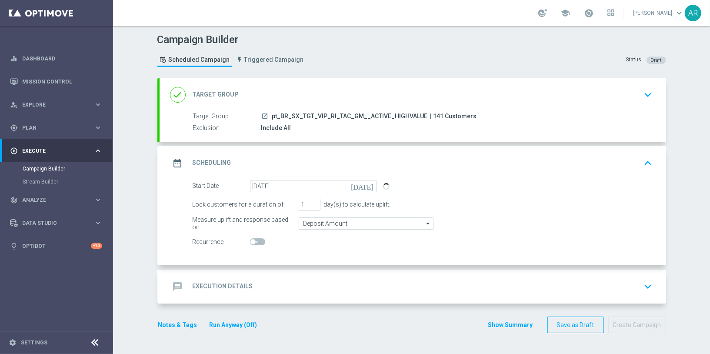
click at [254, 239] on span at bounding box center [252, 241] width 5 height 5
click at [254, 238] on input "checkbox" at bounding box center [257, 241] width 15 height 7
checkbox input "true"
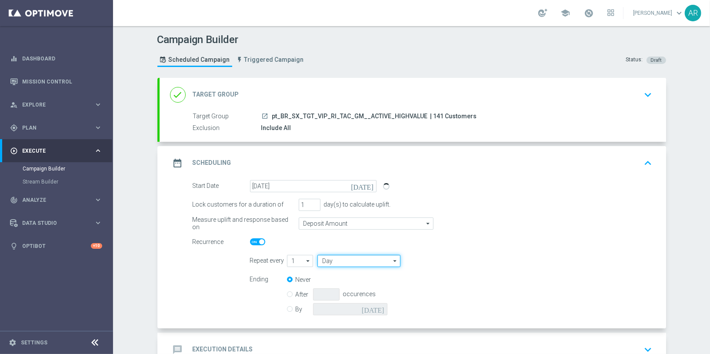
click at [364, 259] on input "Day" at bounding box center [358, 261] width 83 height 12
click at [348, 285] on div "Week" at bounding box center [355, 286] width 76 height 12
type input "Week"
click at [461, 261] on input "checkbox" at bounding box center [459, 261] width 13 height 12
checkbox input "true"
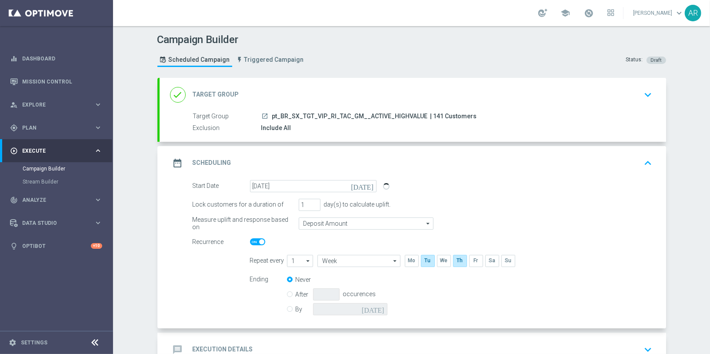
click at [288, 305] on input "By" at bounding box center [290, 308] width 6 height 6
radio input "true"
radio input "false"
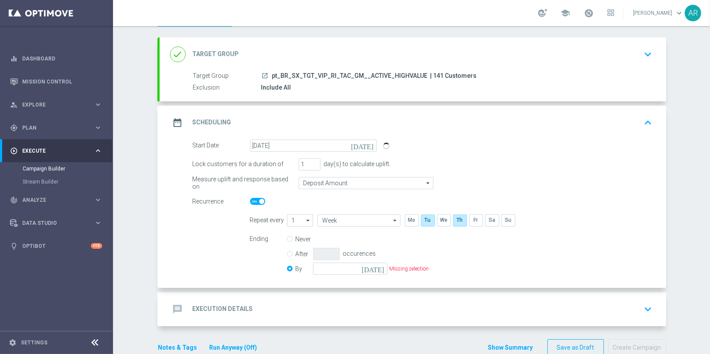
click at [381, 263] on icon "[DATE]" at bounding box center [375, 267] width 26 height 10
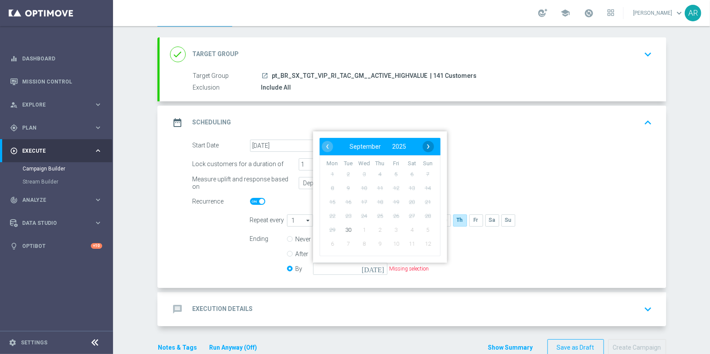
click at [428, 145] on span "›" at bounding box center [427, 146] width 11 height 11
click at [397, 172] on span "3" at bounding box center [395, 174] width 14 height 14
type input "03 Oct 2025"
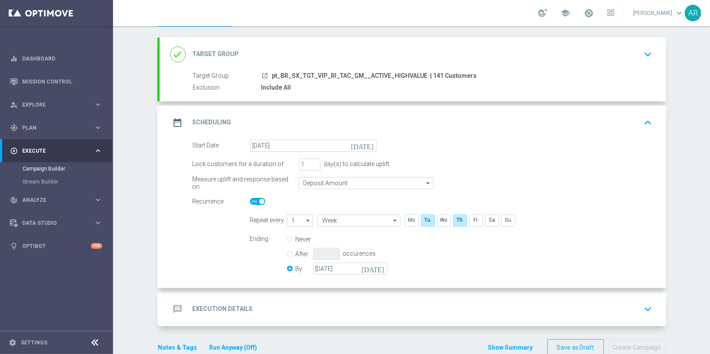
scroll to position [57, 0]
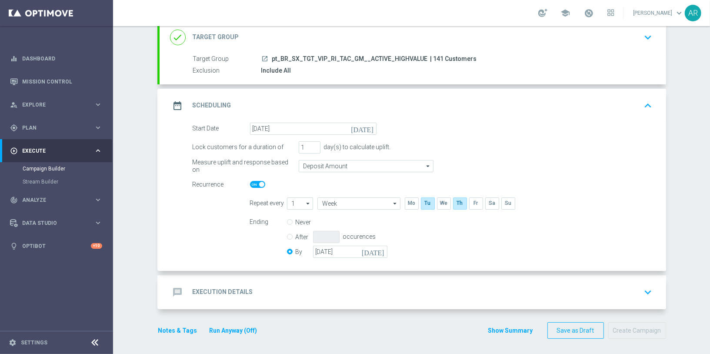
click at [253, 281] on div "message Execution Details keyboard_arrow_down" at bounding box center [412, 292] width 506 height 34
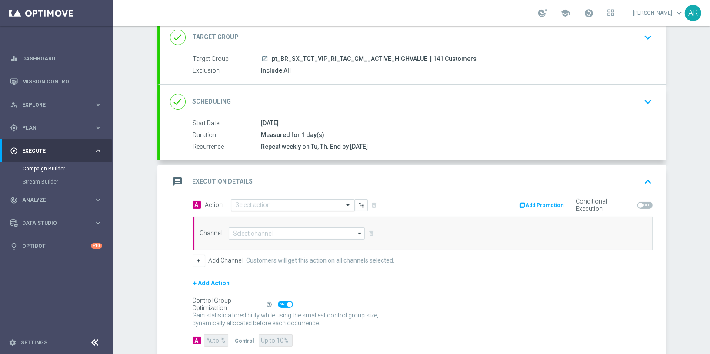
click at [261, 202] on input "text" at bounding box center [284, 205] width 97 height 7
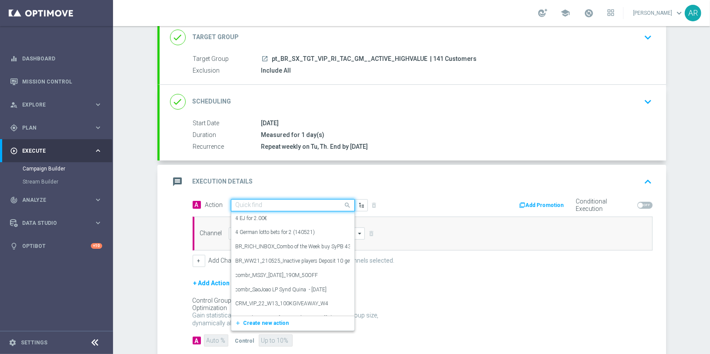
paste input "BR_CAS__RAINBOWJACKPOTS_LP__VIP_RI_TAC_GM"
type input "BR_CAS__RAINBOWJACKPOTS_LP__VIP_RI_TAC_GM"
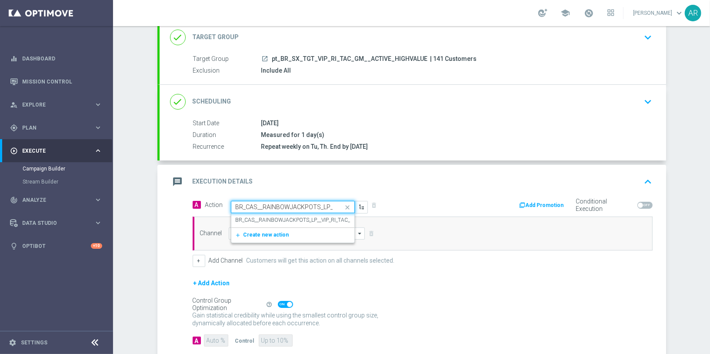
scroll to position [0, 44]
click at [289, 216] on label "BR_CAS__RAINBOWJACKPOTS_LP__VIP_RI_TAC_GM" at bounding box center [297, 219] width 123 height 7
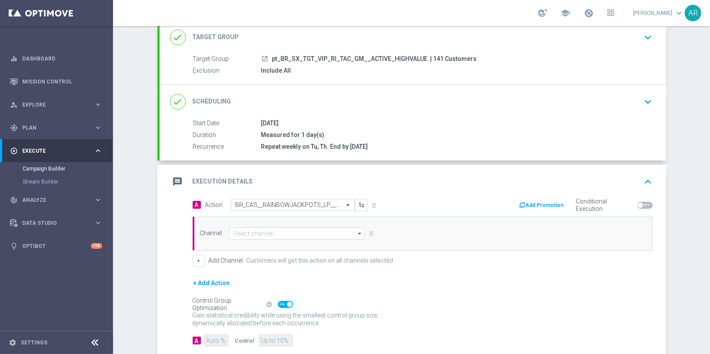
scroll to position [0, 0]
click at [273, 231] on input at bounding box center [297, 233] width 136 height 12
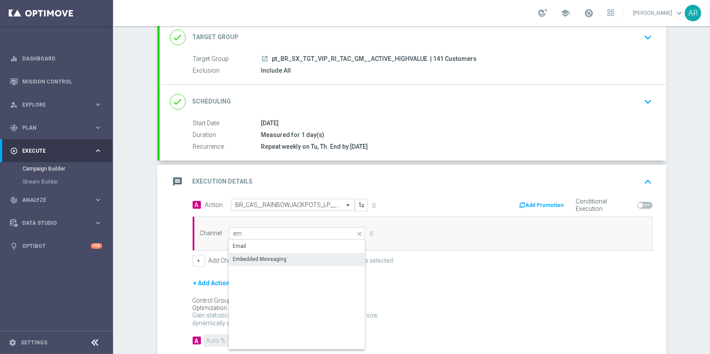
click at [299, 253] on div "Embedded Messaging" at bounding box center [297, 259] width 137 height 12
type input "Embedded Messaging"
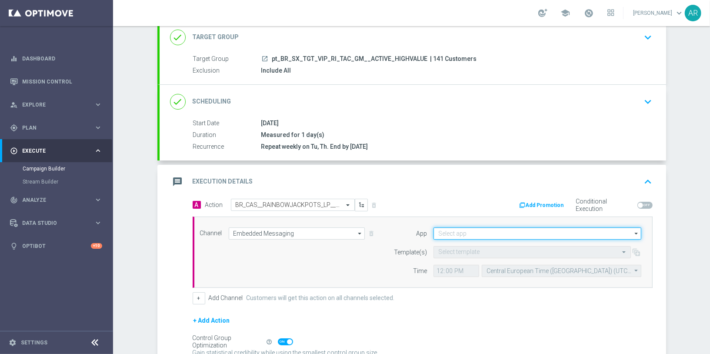
click at [481, 231] on input at bounding box center [537, 233] width 208 height 12
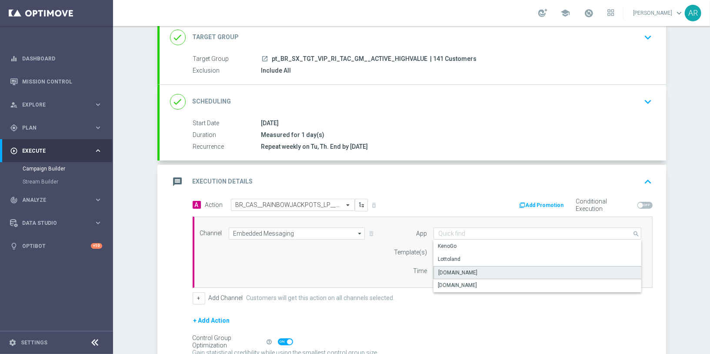
click at [478, 269] on div "[DOMAIN_NAME]" at bounding box center [537, 272] width 208 height 13
type input "[DOMAIN_NAME]"
click at [464, 249] on input "text" at bounding box center [523, 252] width 170 height 7
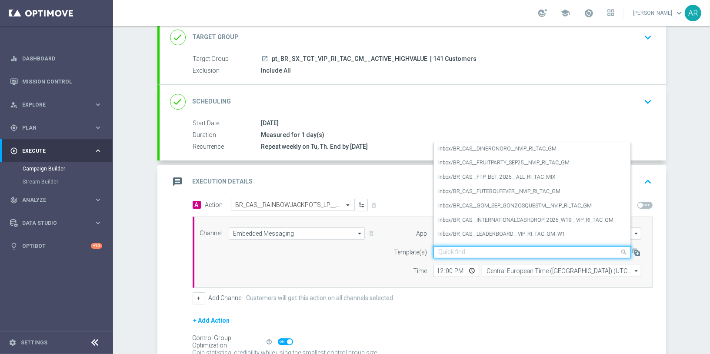
paste input "BR_CAS__RAINBOWJACKPOTS_LP__VIP_RI_TAC_GM"
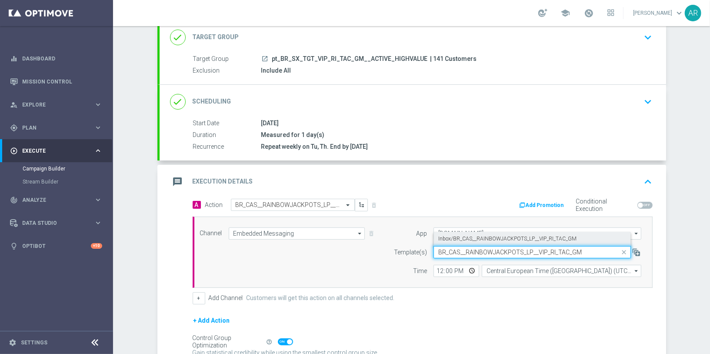
click at [513, 238] on label "Inbox/BR_CAS__RAINBOWJACKPOTS_LP__VIP_RI_TAC_GM" at bounding box center [507, 238] width 138 height 7
type input "BR_CAS__RAINBOWJACKPOTS_LP__VIP_RI_TAC_GM"
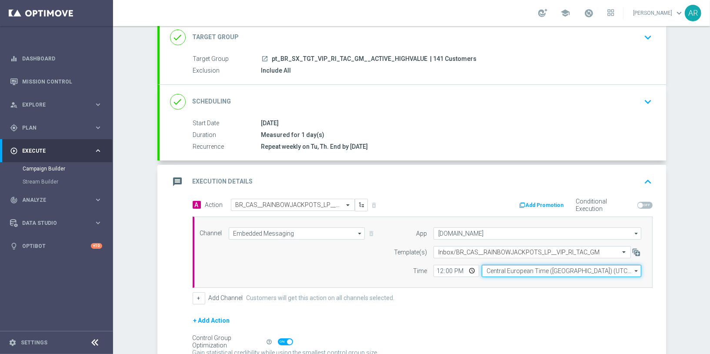
click at [519, 266] on input "Central European Time ([GEOGRAPHIC_DATA]) (UTC +02:00)" at bounding box center [560, 271] width 159 height 12
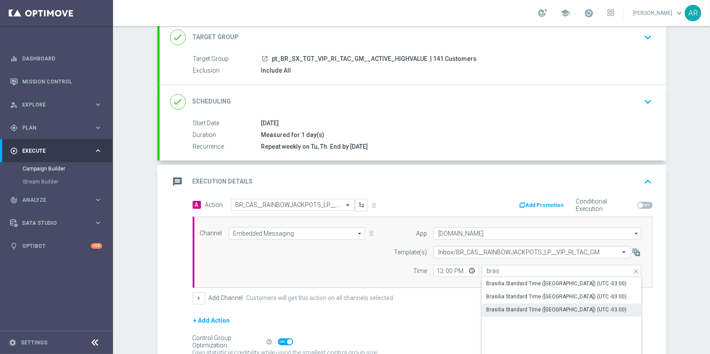
click at [558, 306] on div "Brasilia Standard Time ([GEOGRAPHIC_DATA]) (UTC -03:00)" at bounding box center [556, 309] width 140 height 8
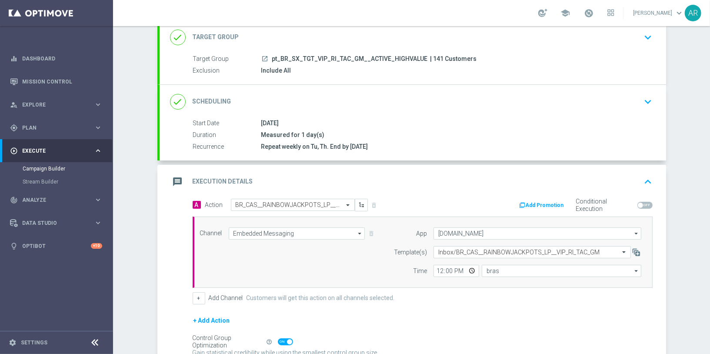
type input "Brasilia Standard Time ([GEOGRAPHIC_DATA]) (UTC -03:00)"
click at [472, 269] on input "12:00" at bounding box center [456, 271] width 46 height 12
type input "15:00"
click at [392, 295] on label "Customers will get this action on all channels selected." at bounding box center [320, 297] width 148 height 7
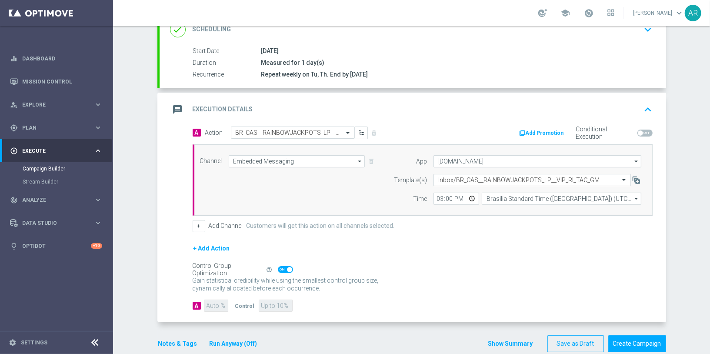
scroll to position [141, 0]
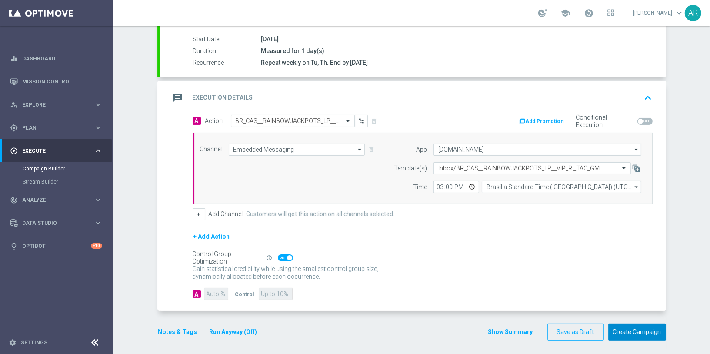
click at [626, 325] on button "Create Campaign" at bounding box center [637, 331] width 58 height 17
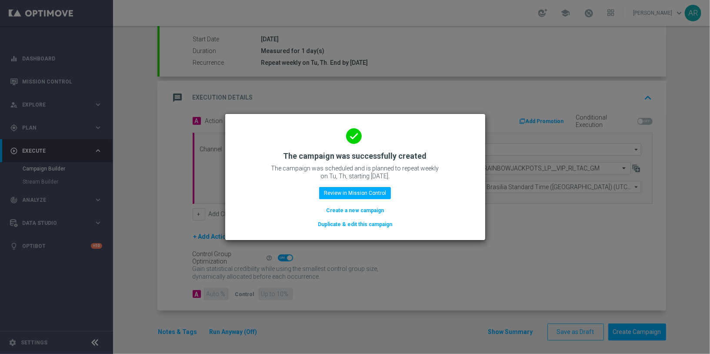
click at [364, 209] on button "Create a new campaign" at bounding box center [355, 211] width 60 height 10
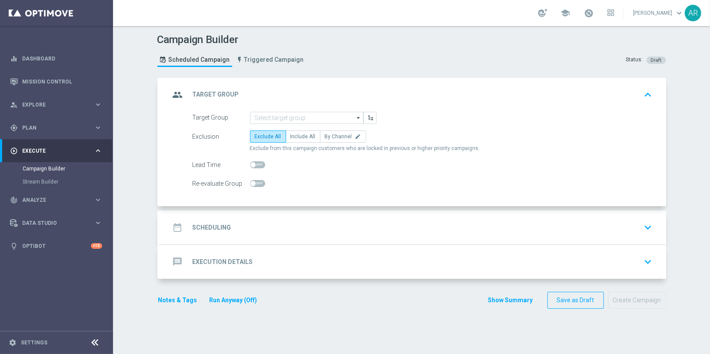
scroll to position [0, 0]
